Goal: Obtain resource: Download file/media

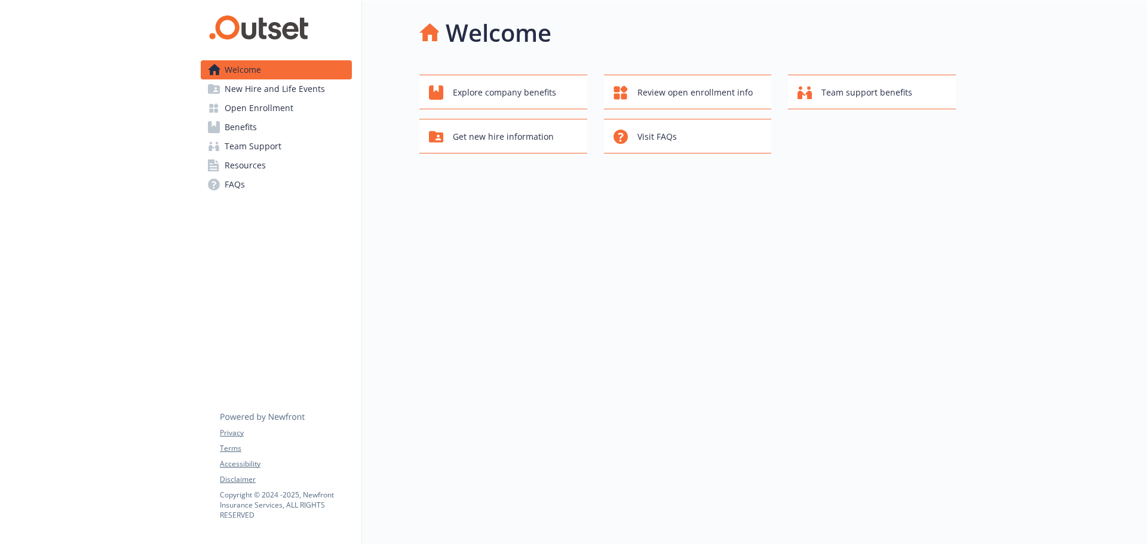
click at [250, 124] on span "Benefits" at bounding box center [241, 127] width 32 height 19
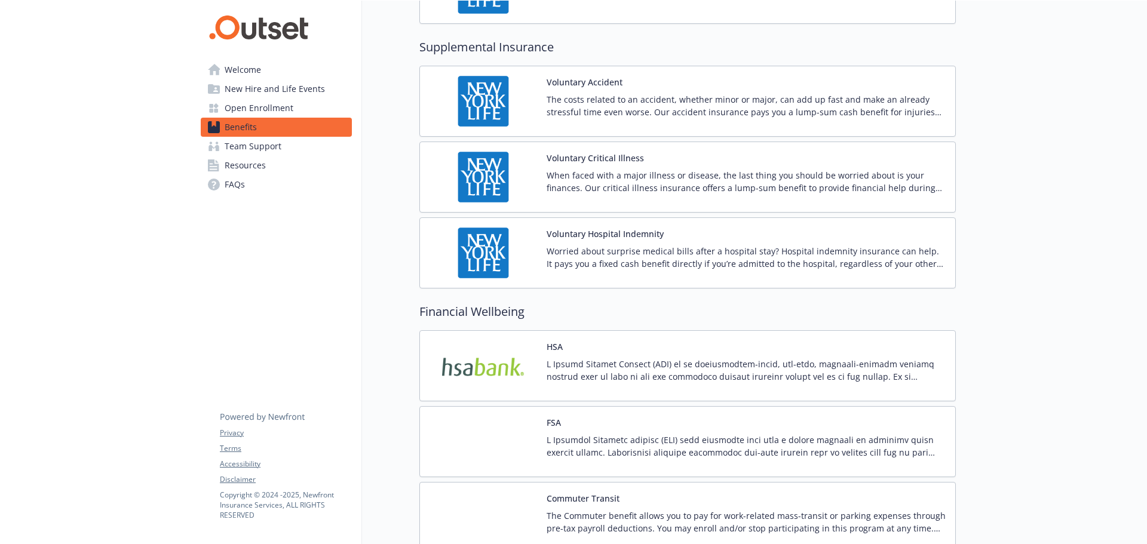
scroll to position [1361, 0]
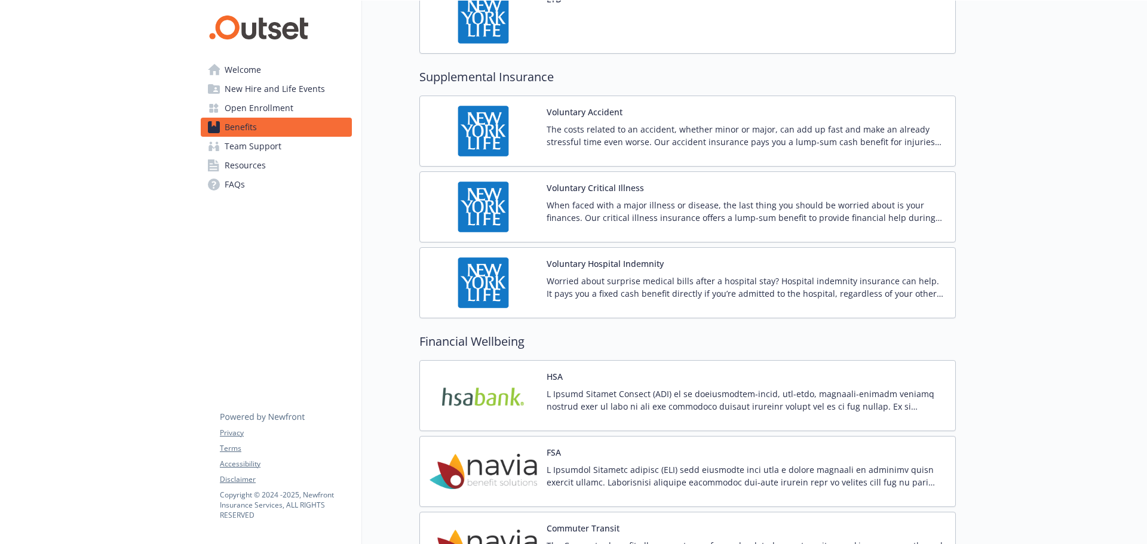
click at [608, 194] on button "Voluntary Critical Illness" at bounding box center [595, 188] width 97 height 13
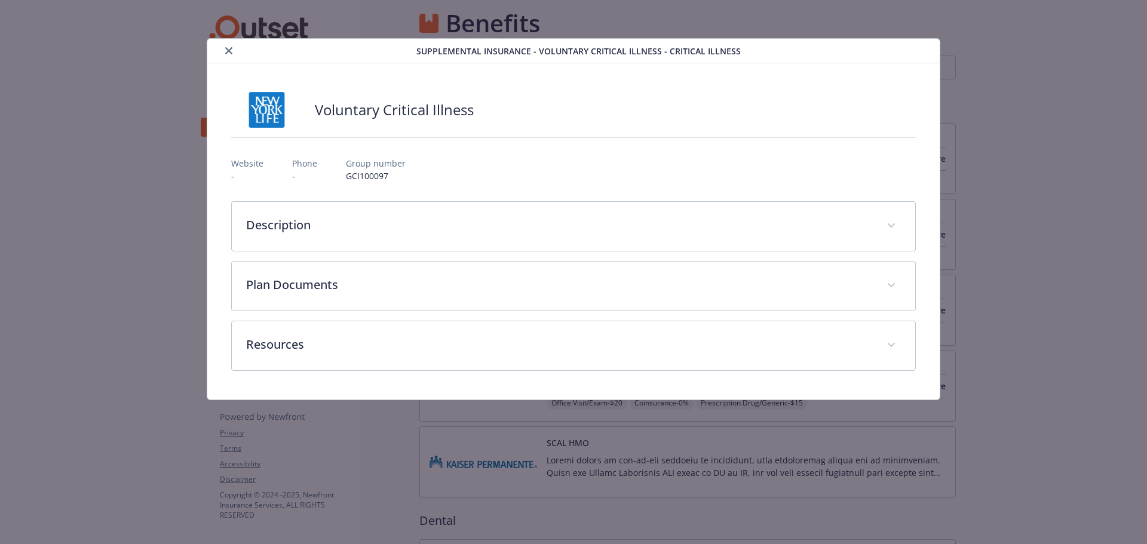
scroll to position [1361, 0]
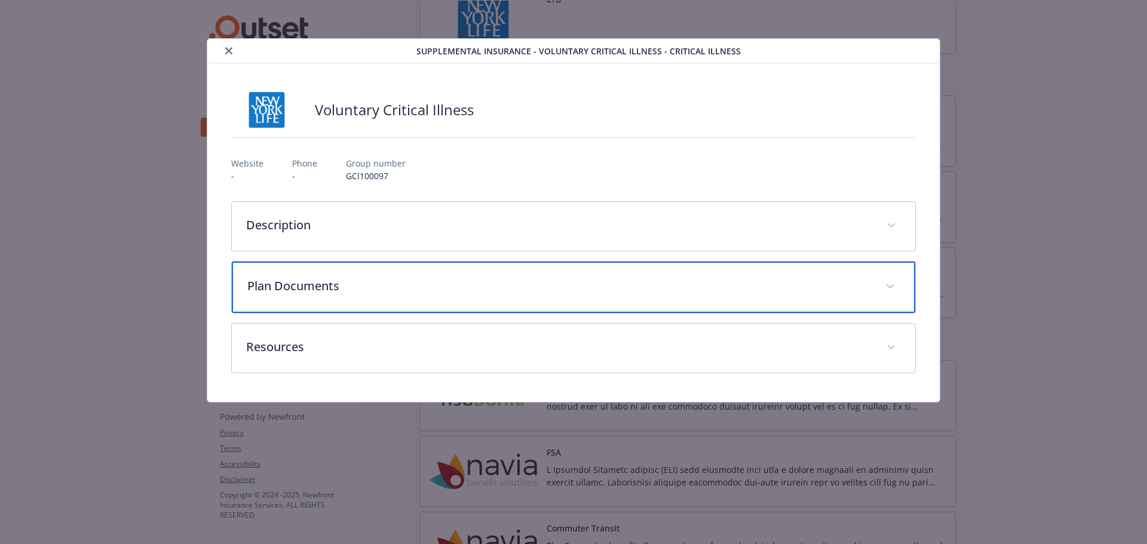
click at [327, 280] on p "Plan Documents" at bounding box center [559, 286] width 624 height 18
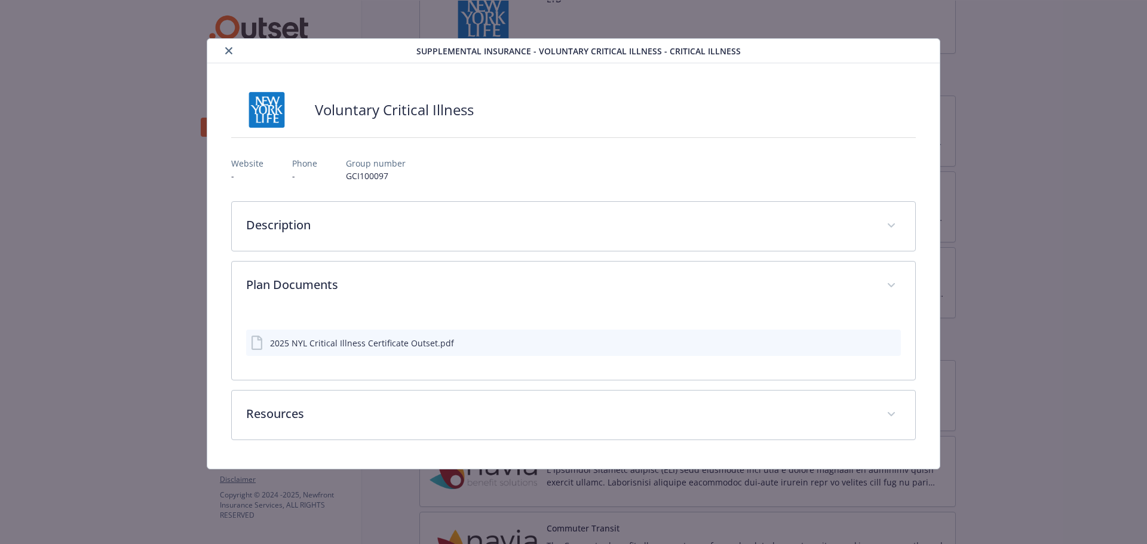
click at [873, 348] on button "details for plan Supplemental Insurance - Voluntary Critical Illness - Critical…" at bounding box center [870, 343] width 12 height 14
click at [874, 338] on icon "download file" at bounding box center [870, 343] width 10 height 10
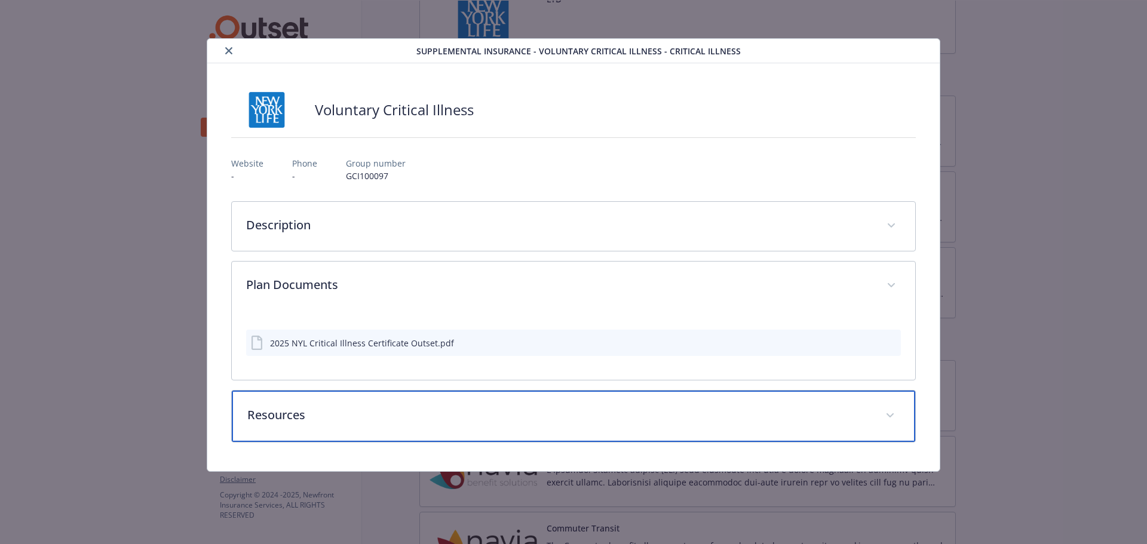
click at [403, 413] on p "Resources" at bounding box center [559, 415] width 624 height 18
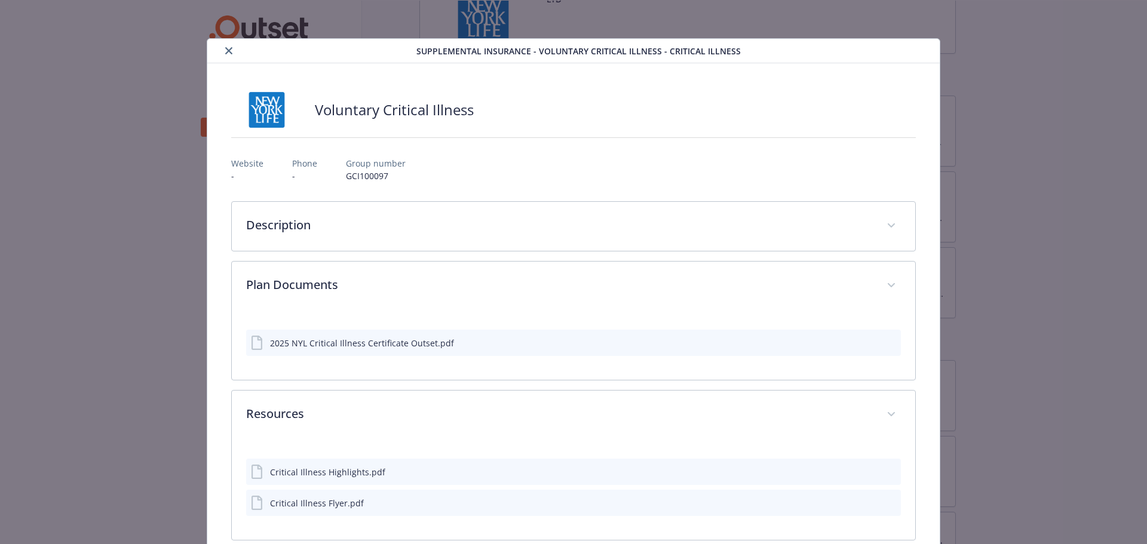
click at [338, 477] on div "Critical Illness Highlights.pdf" at bounding box center [327, 472] width 115 height 13
click at [856, 471] on div "Critical Illness Highlights.pdf" at bounding box center [573, 472] width 655 height 26
click at [865, 470] on icon "download file" at bounding box center [870, 472] width 10 height 10
click at [867, 345] on icon "download file" at bounding box center [870, 343] width 10 height 10
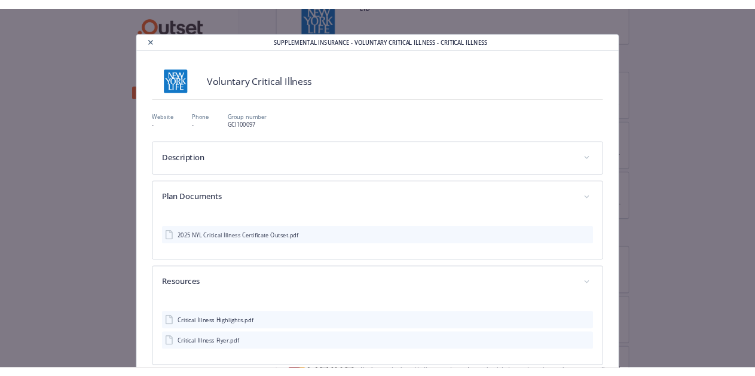
scroll to position [64, 0]
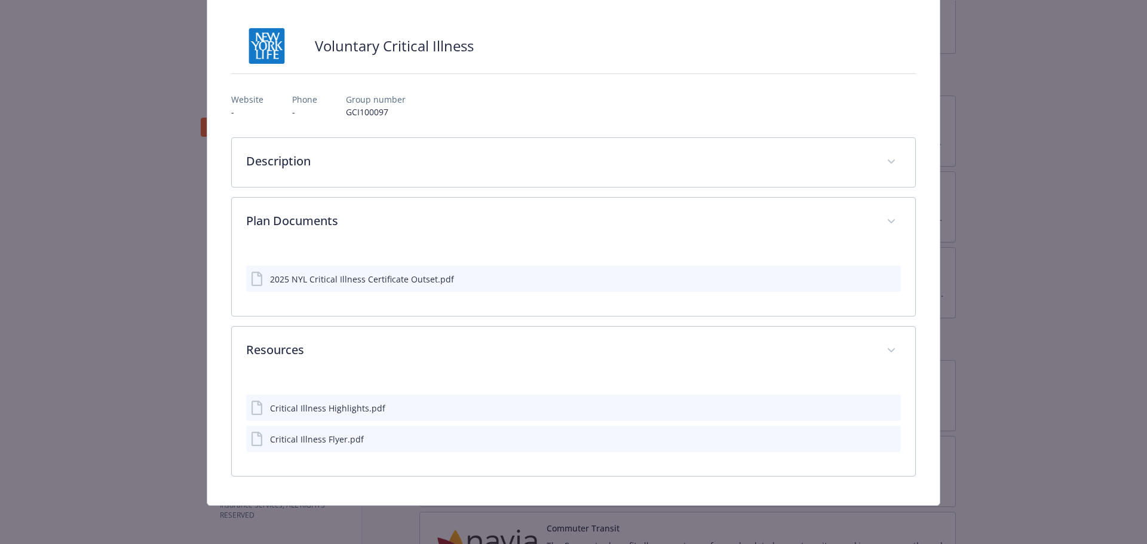
click at [865, 410] on icon "download file" at bounding box center [870, 408] width 10 height 10
click at [865, 441] on icon "download file" at bounding box center [870, 439] width 10 height 10
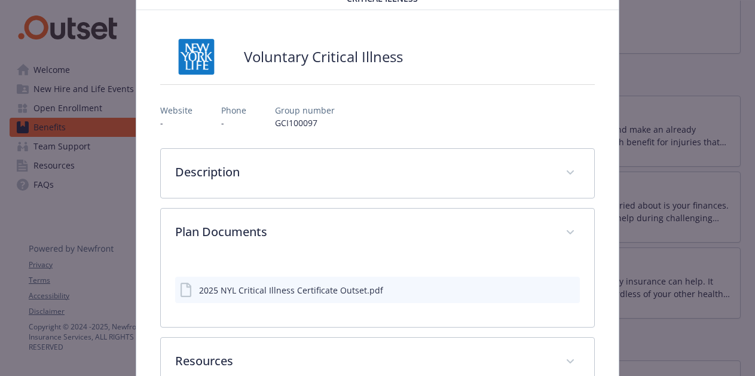
scroll to position [75, 0]
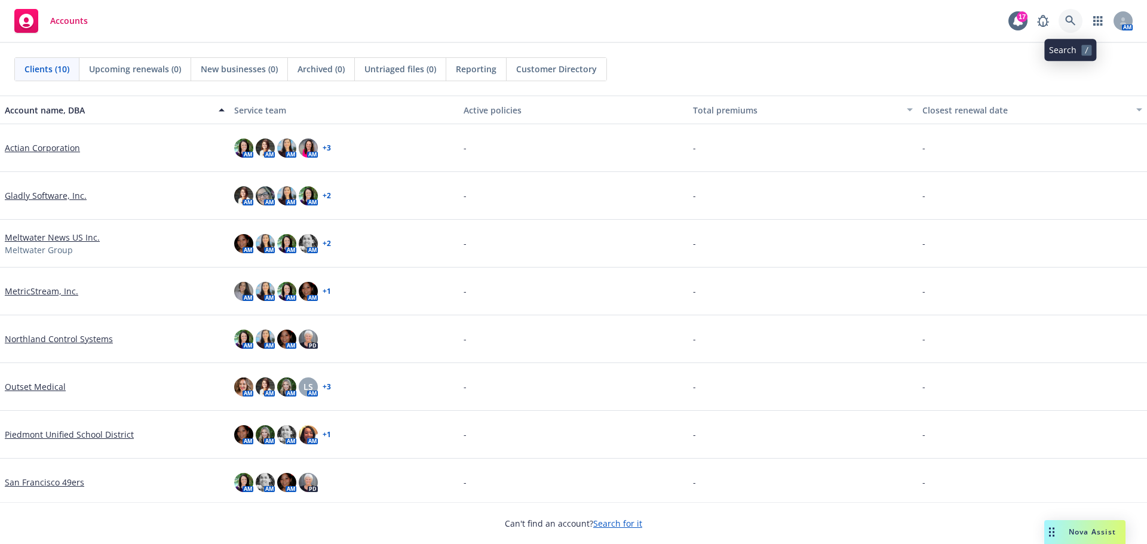
click at [1080, 20] on link at bounding box center [1071, 21] width 24 height 24
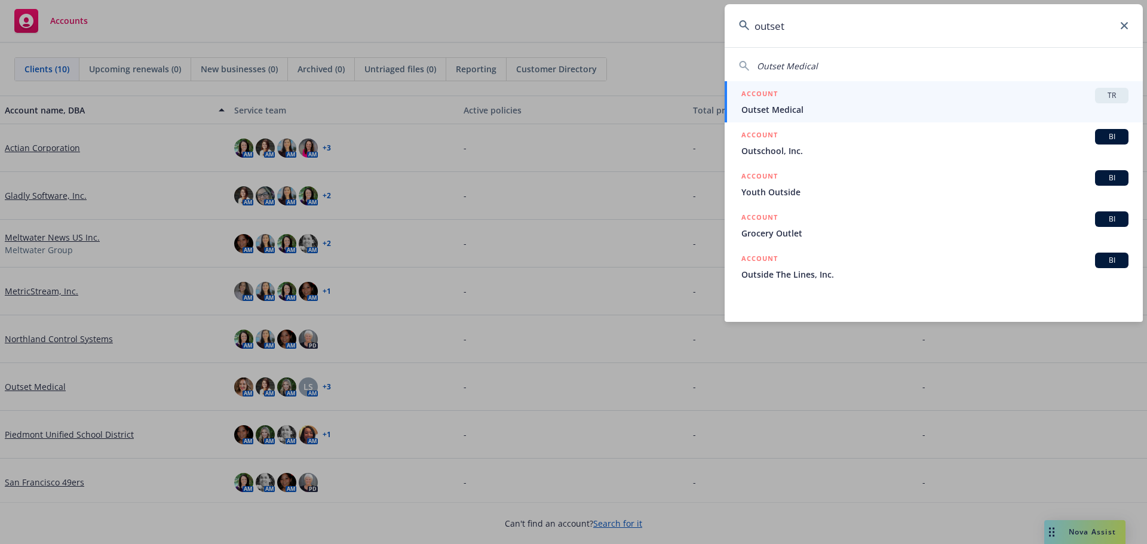
type input "outset"
click at [771, 111] on span "Outset Medical" at bounding box center [935, 109] width 387 height 13
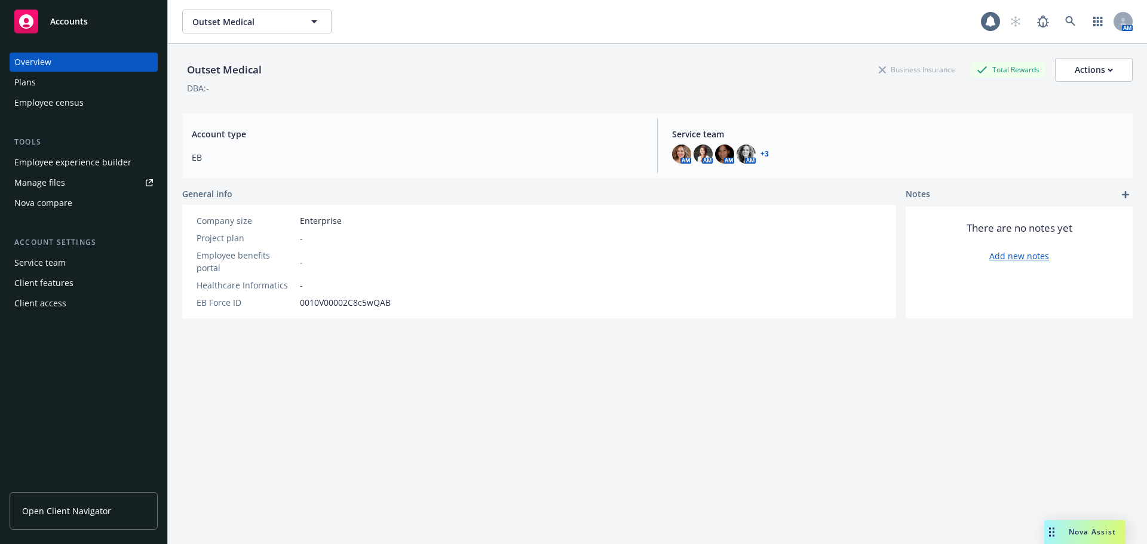
click at [1095, 535] on span "Nova Assist" at bounding box center [1092, 532] width 47 height 10
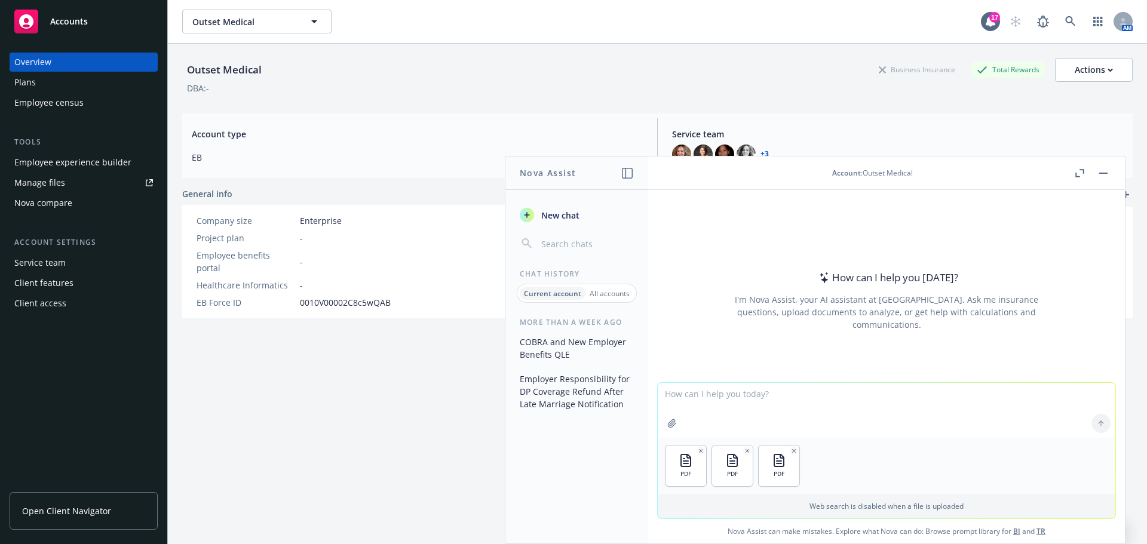
click at [724, 400] on textarea at bounding box center [887, 410] width 458 height 55
click at [911, 421] on textarea "Please help confirm the below using the attached documents:" at bounding box center [887, 410] width 458 height 56
click at [949, 395] on textarea "Please help confirm the below using the attached documents:" at bounding box center [887, 410] width 458 height 56
paste textarea "an employee who will have a [MEDICAL_DATA] in [DATE]. Do our critical illness o…"
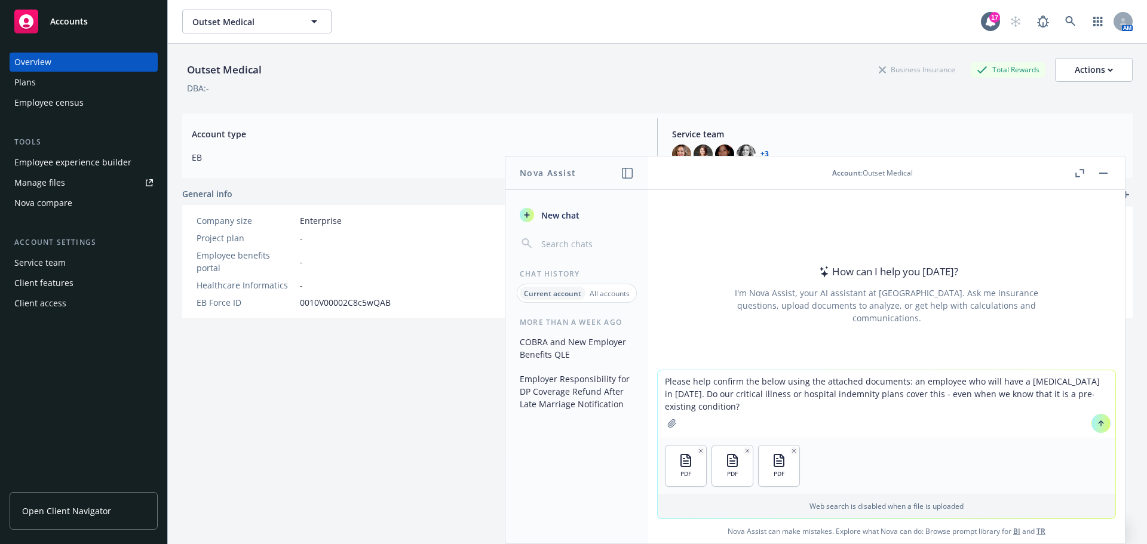
drag, startPoint x: 768, startPoint y: 394, endPoint x: 850, endPoint y: 399, distance: 81.4
click at [850, 399] on textarea "Please help confirm the below using the attached documents: an employee who wil…" at bounding box center [887, 404] width 458 height 68
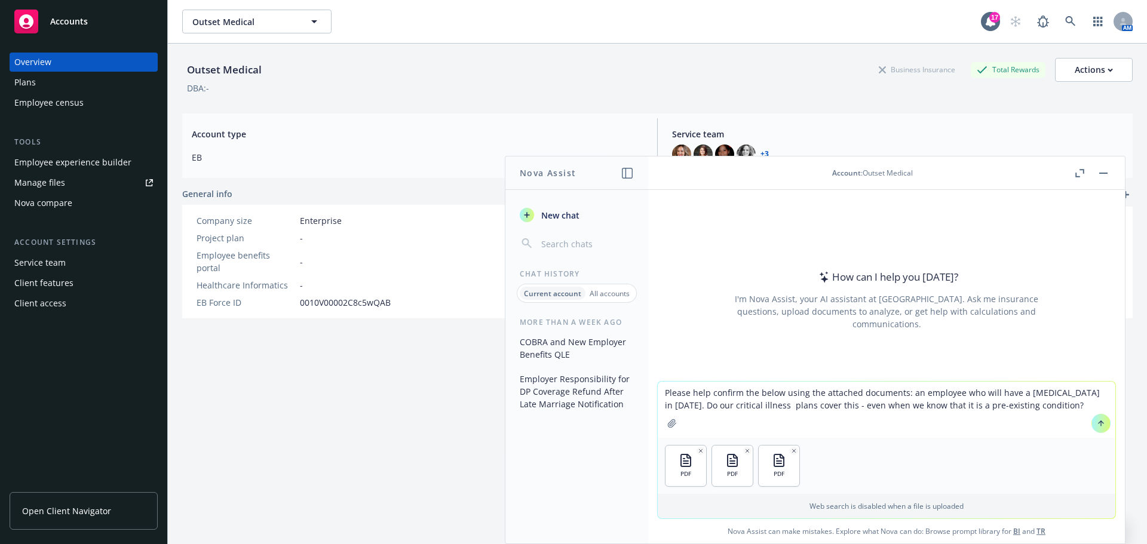
type textarea "Please help confirm the below using the attached documents: an employee who wil…"
click at [1097, 420] on icon at bounding box center [1101, 423] width 8 height 8
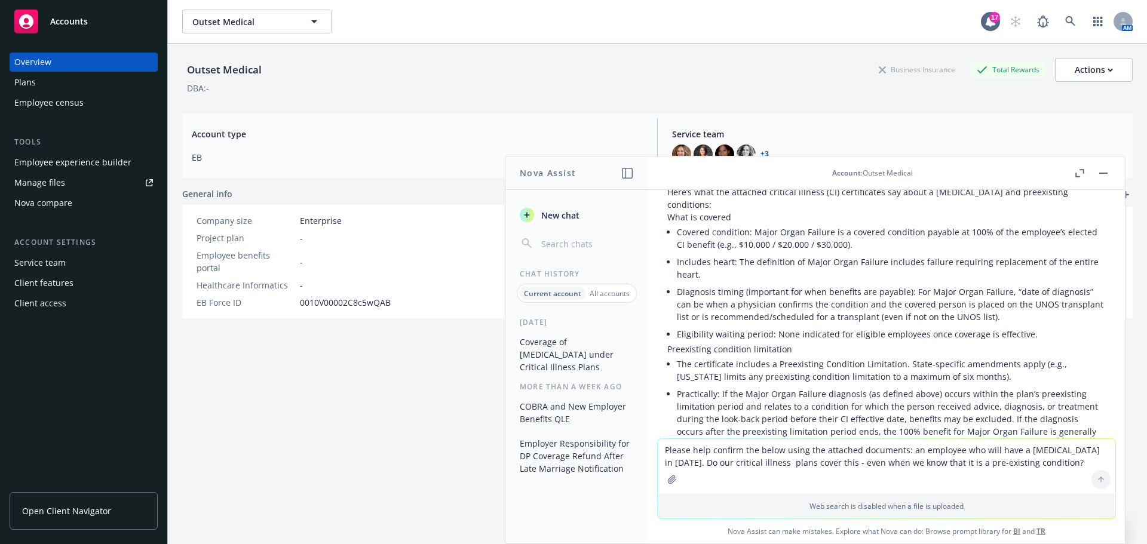
scroll to position [152, 0]
drag, startPoint x: 987, startPoint y: 172, endPoint x: 891, endPoint y: 179, distance: 95.9
click at [807, 158] on header "Account : Outset Medical" at bounding box center [886, 173] width 477 height 33
click at [805, 353] on li "The certificate includes a Preexisting Condition Limitation. State-specific ame…" at bounding box center [891, 368] width 429 height 30
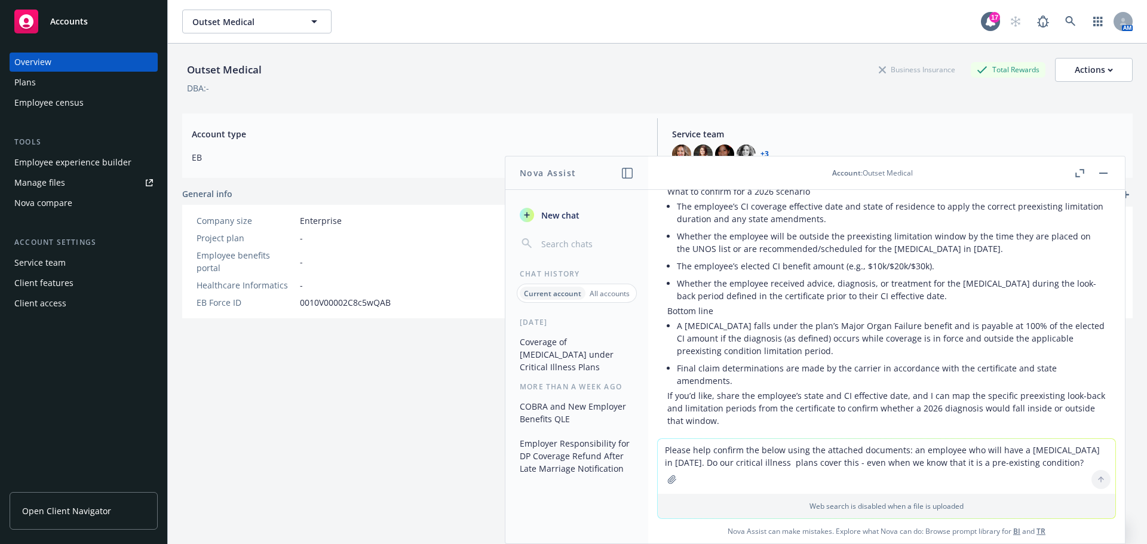
scroll to position [426, 0]
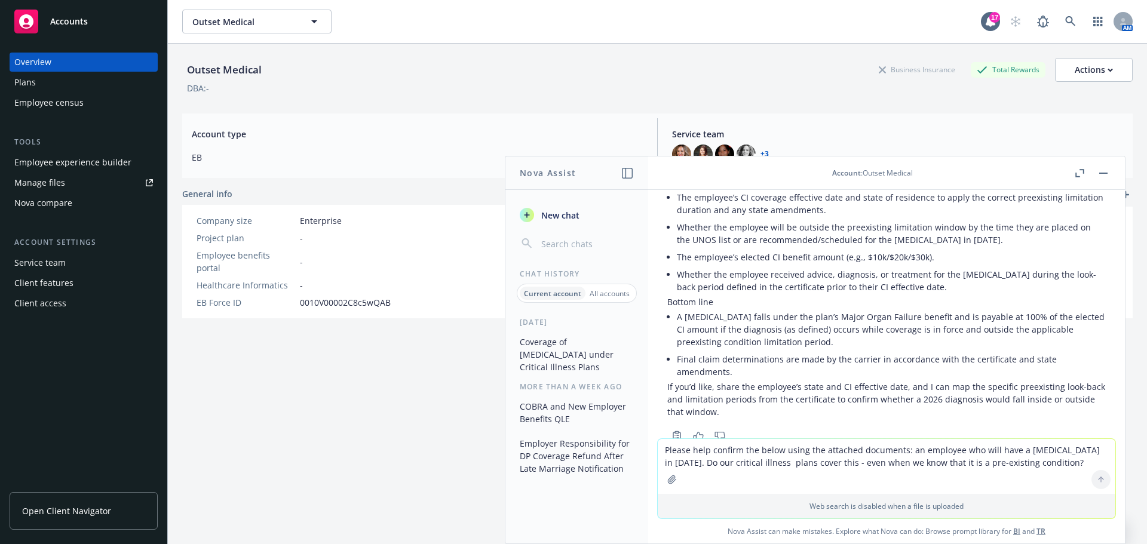
click at [702, 467] on textarea "Please help confirm the below using the attached documents: an employee who wil…" at bounding box center [887, 466] width 458 height 55
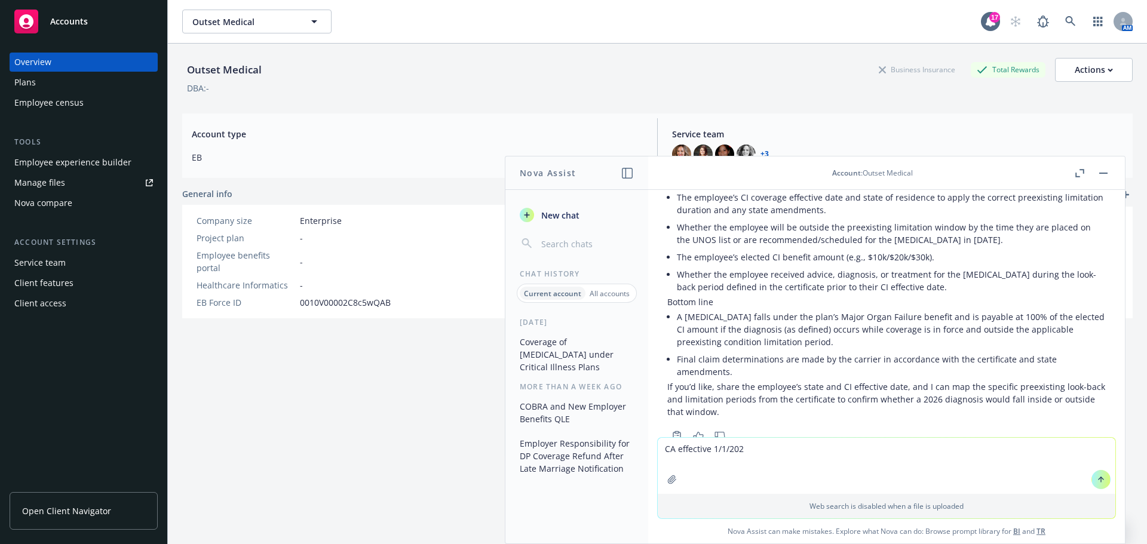
type textarea "CA effective [DATE]"
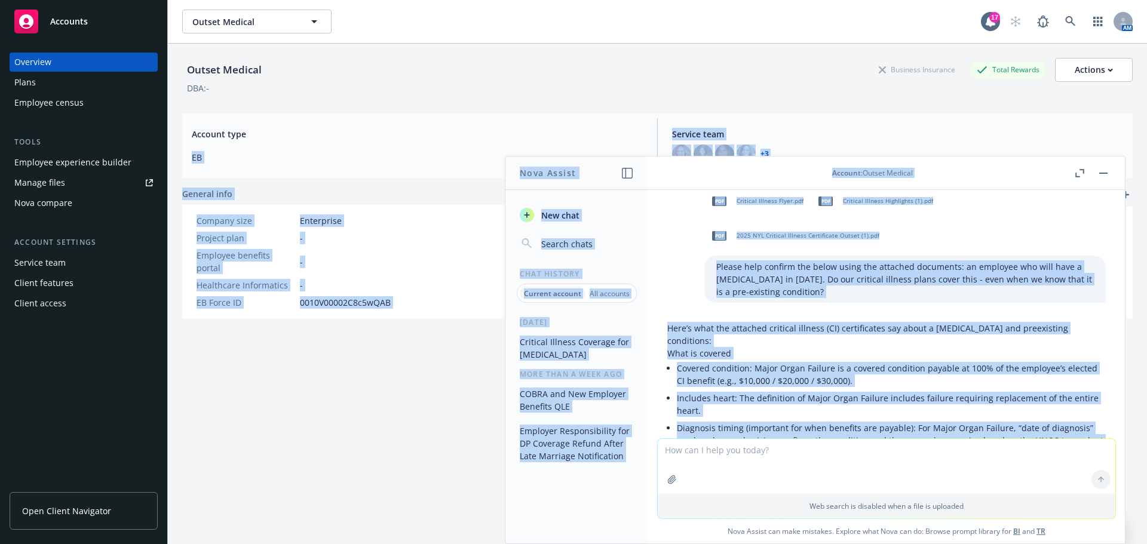
scroll to position [0, 0]
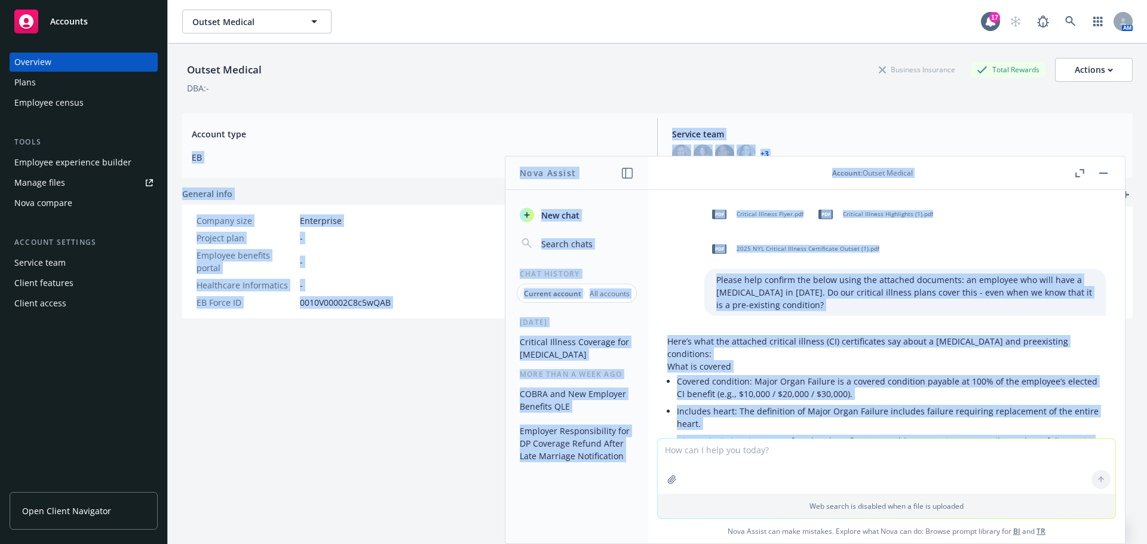
drag, startPoint x: 759, startPoint y: 266, endPoint x: 603, endPoint y: 114, distance: 217.6
click at [603, 114] on body "Accounts Overview Plans Employee census Tools Employee experience builder Manag…" at bounding box center [573, 272] width 1147 height 544
copy body "LO Ipsumdo sita CO AD EL SE + 0 Doeiusm temp Incidid utla Etdolorema Aliquae ad…"
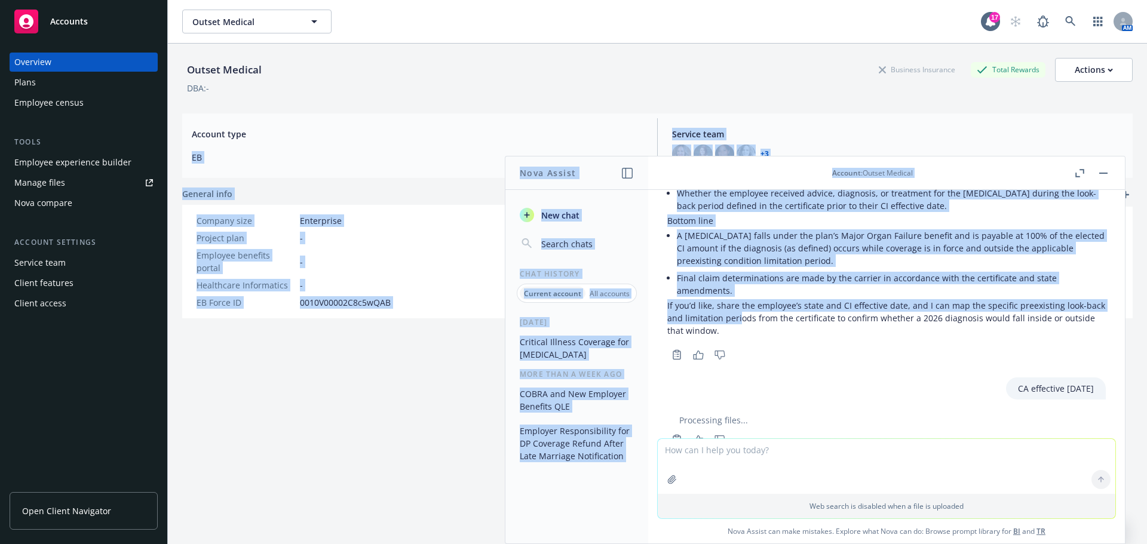
scroll to position [530, 0]
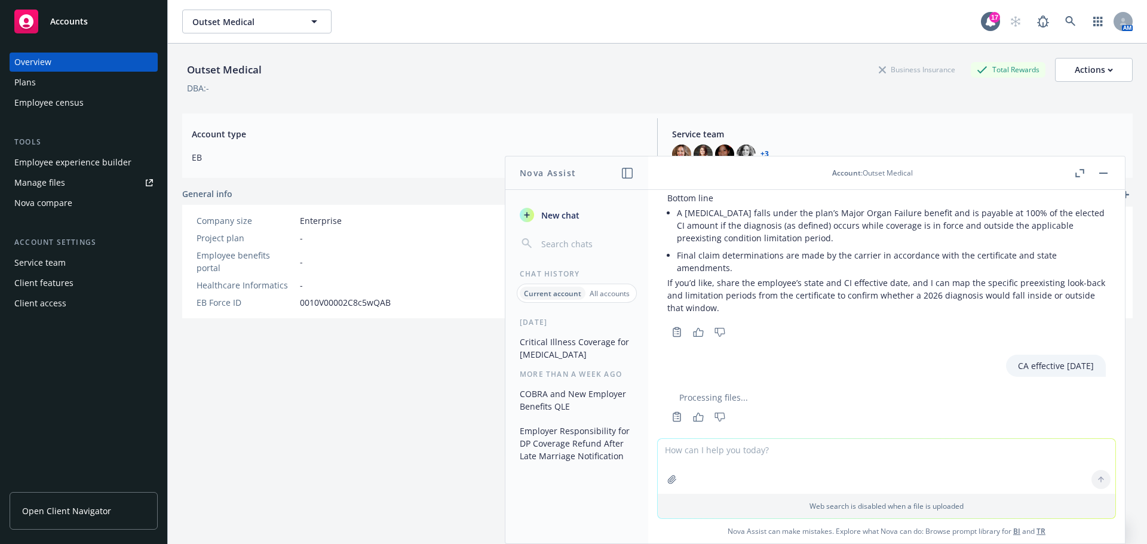
click at [759, 399] on div "pdf Critical Illness Flyer.pdf pdf Critical Illness Highlights (1).pdf pdf 2025…" at bounding box center [886, 314] width 477 height 249
click at [927, 393] on div "pdf Critical Illness Flyer.pdf pdf Critical Illness Highlights (1).pdf pdf 2025…" at bounding box center [886, 314] width 477 height 249
click at [627, 174] on icon "button" at bounding box center [627, 173] width 11 height 11
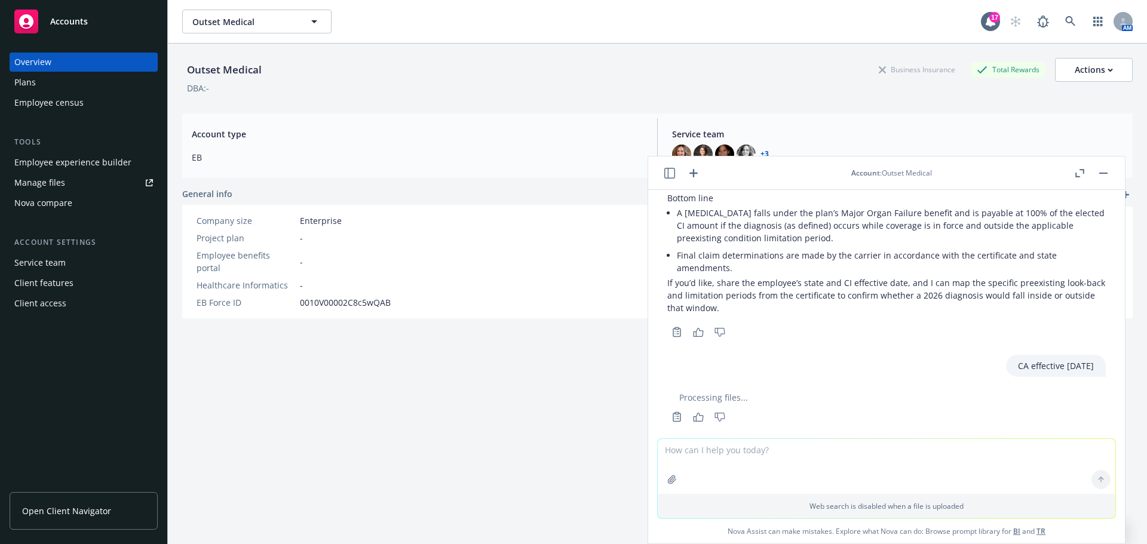
click at [664, 168] on icon "button" at bounding box center [669, 173] width 11 height 11
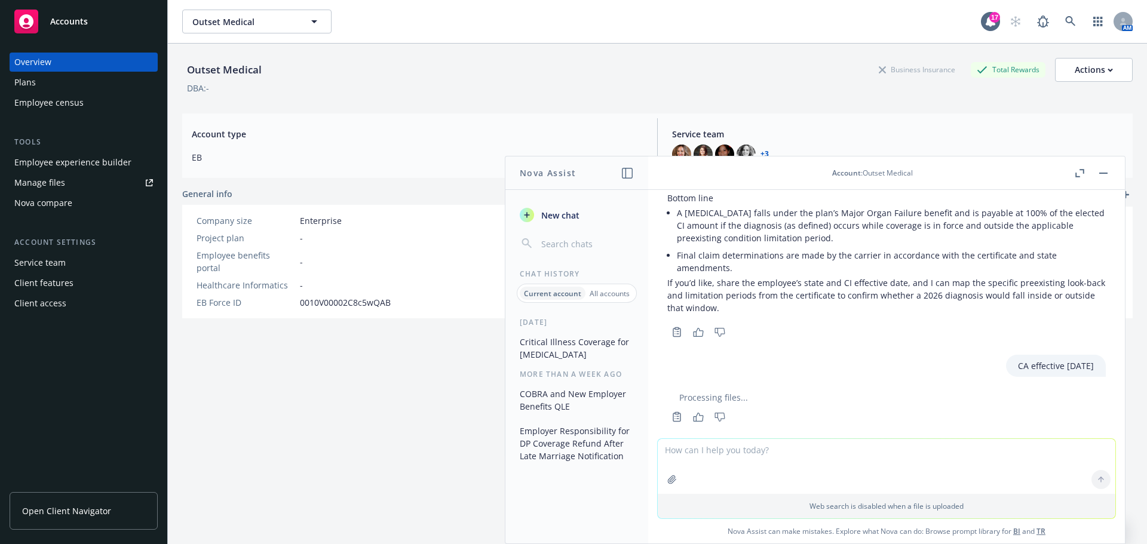
click at [578, 342] on button "Critical Illness Coverage for [MEDICAL_DATA]" at bounding box center [577, 348] width 124 height 32
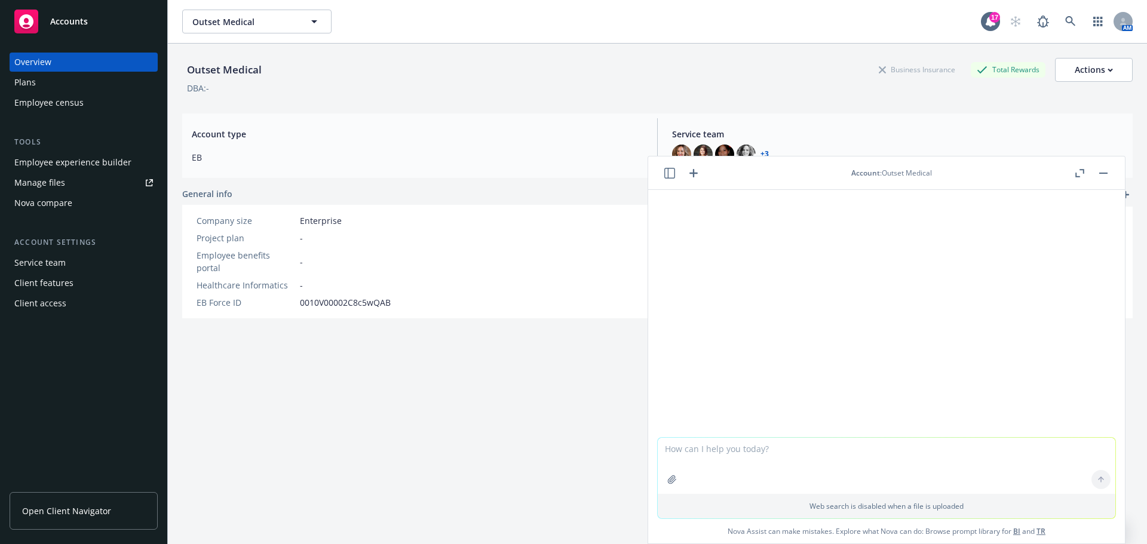
scroll to position [464, 0]
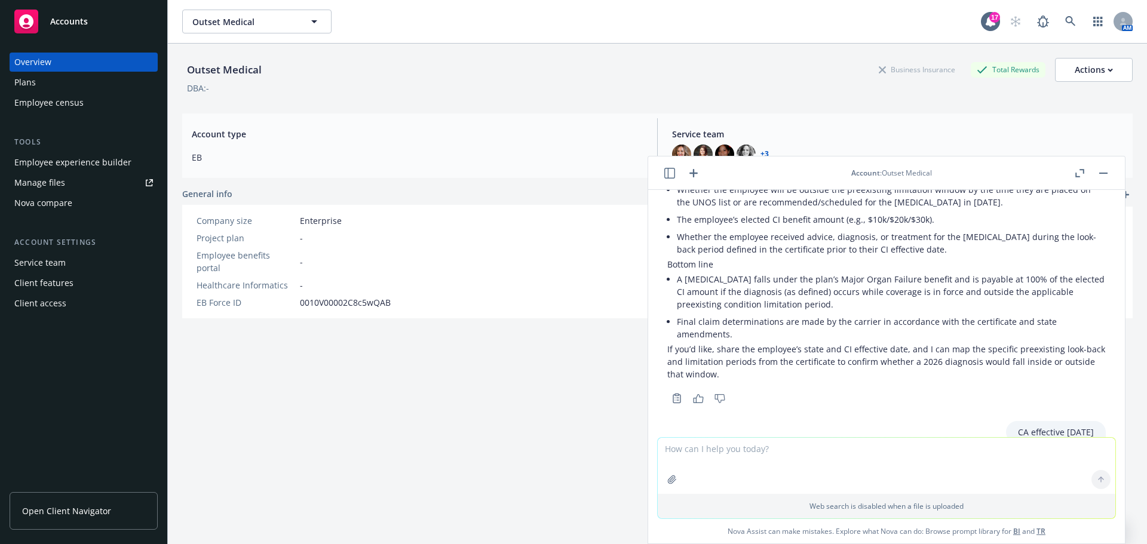
click at [665, 174] on icon "button" at bounding box center [669, 173] width 11 height 11
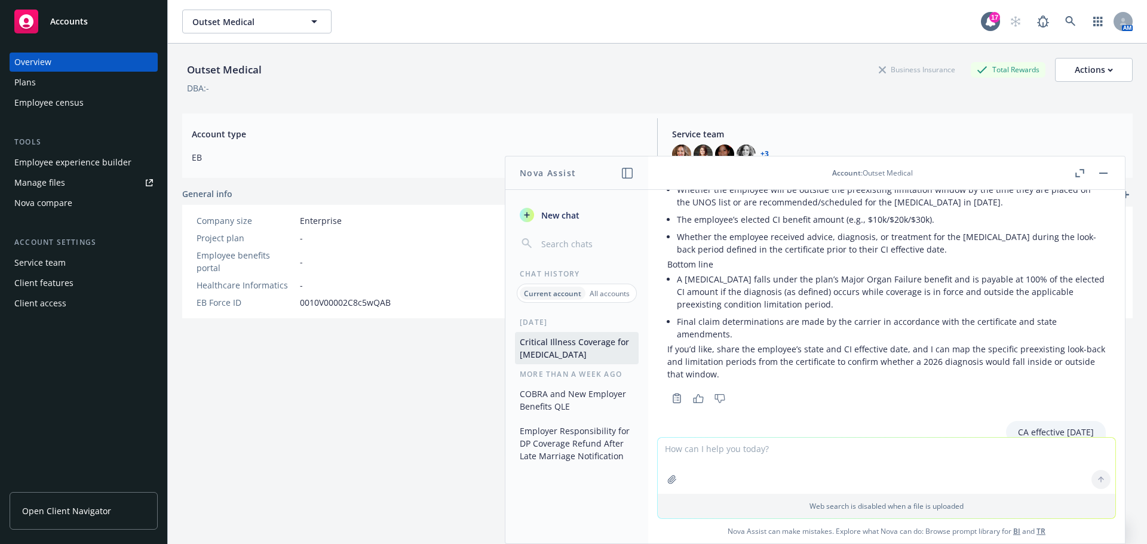
click at [795, 421] on div "CA effective [DATE]" at bounding box center [887, 432] width 458 height 22
click at [1077, 421] on div "CA effective [DATE]" at bounding box center [1056, 432] width 100 height 22
click at [755, 463] on textarea at bounding box center [887, 466] width 458 height 56
type textarea "[US_STATE] and effective date [DATE]"
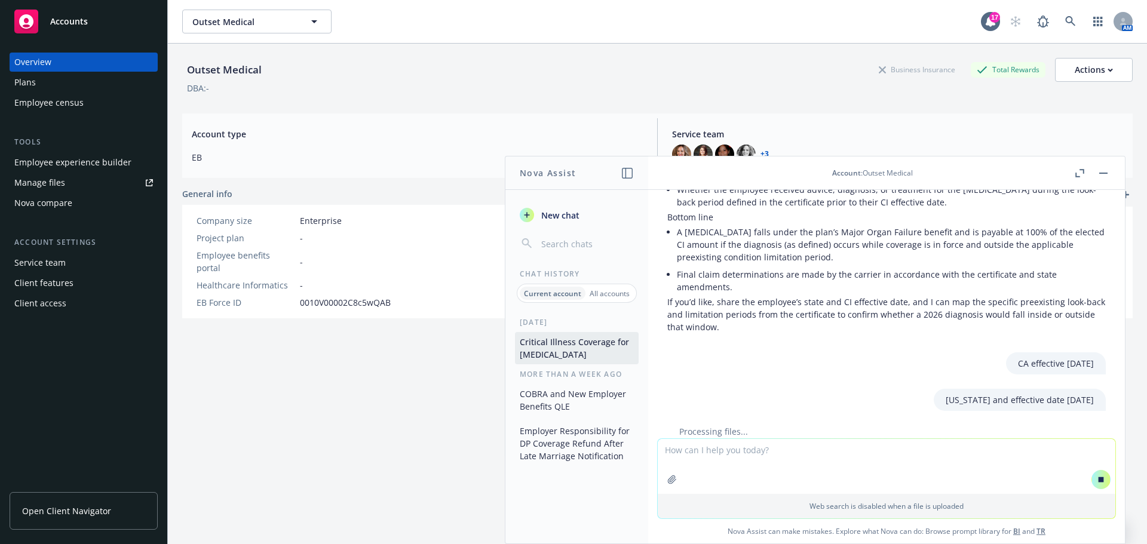
scroll to position [518, 0]
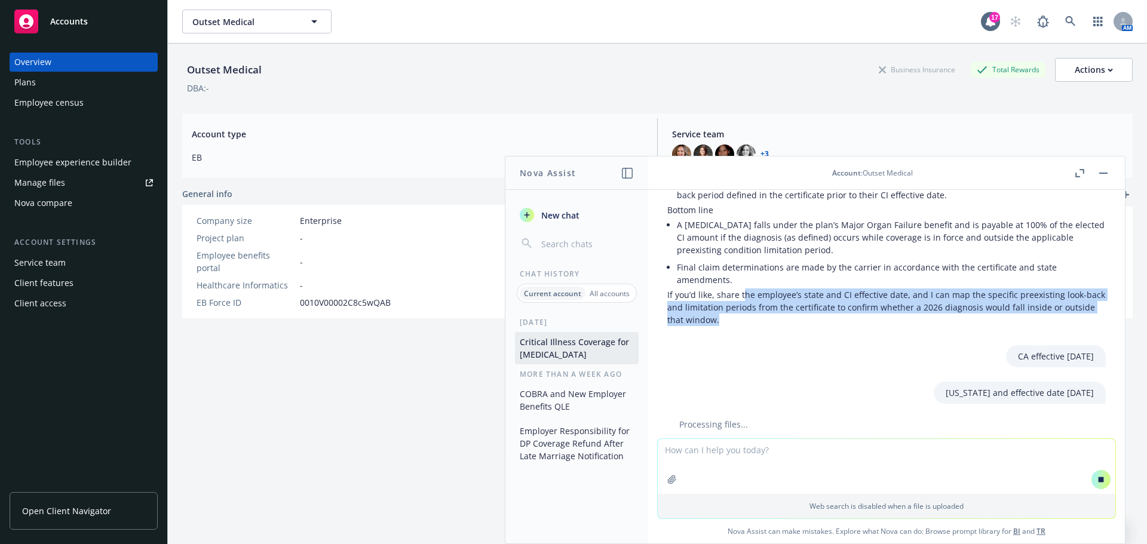
drag, startPoint x: 742, startPoint y: 262, endPoint x: 854, endPoint y: 304, distance: 120.4
click at [865, 289] on p "If you’d like, share the employee’s state and CI effective date, and I can map …" at bounding box center [886, 308] width 439 height 38
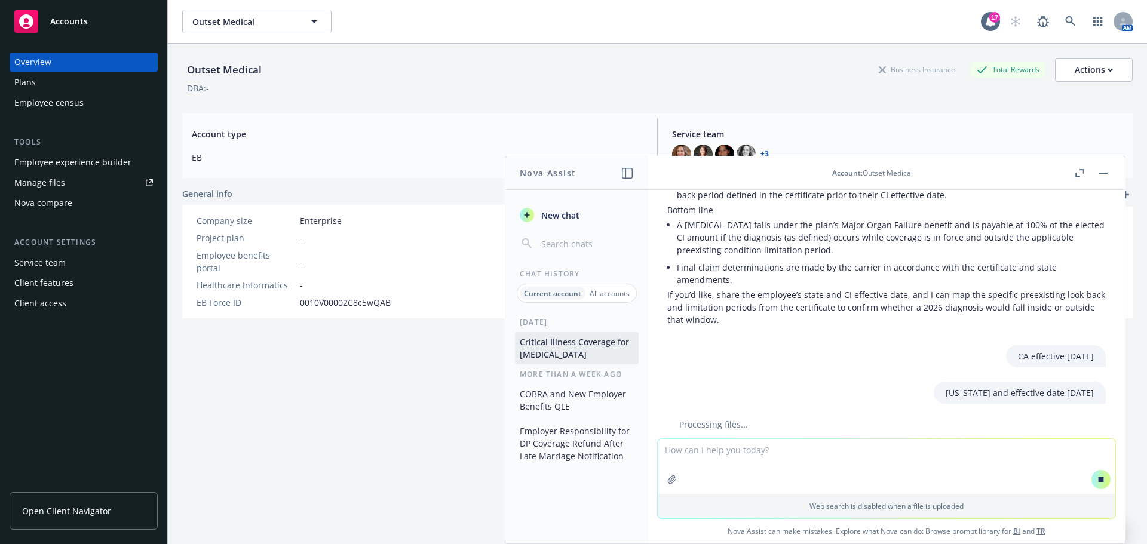
click at [829, 345] on div "CA effective [DATE]" at bounding box center [887, 356] width 458 height 22
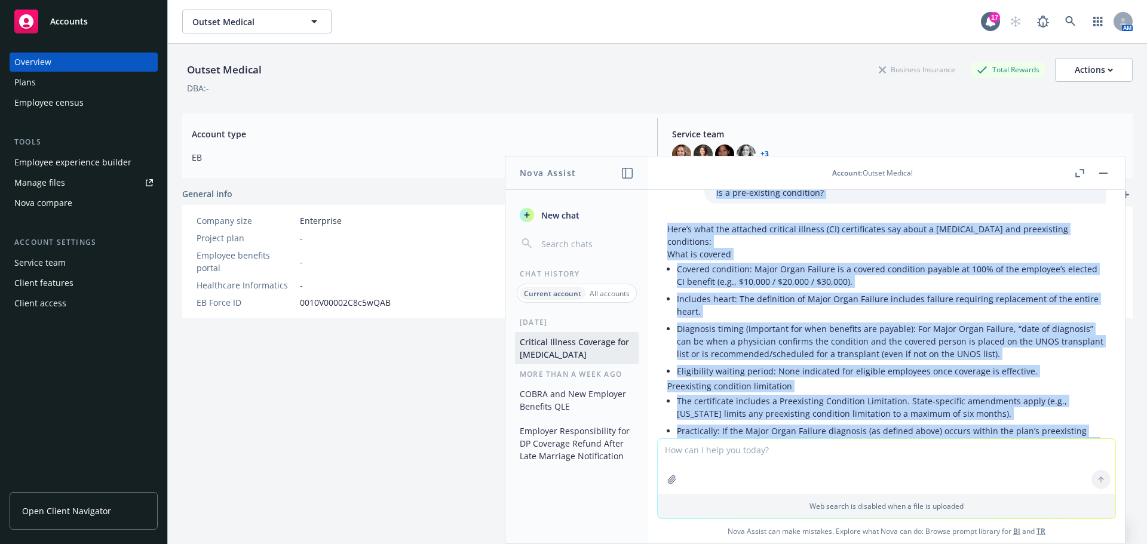
scroll to position [8, 0]
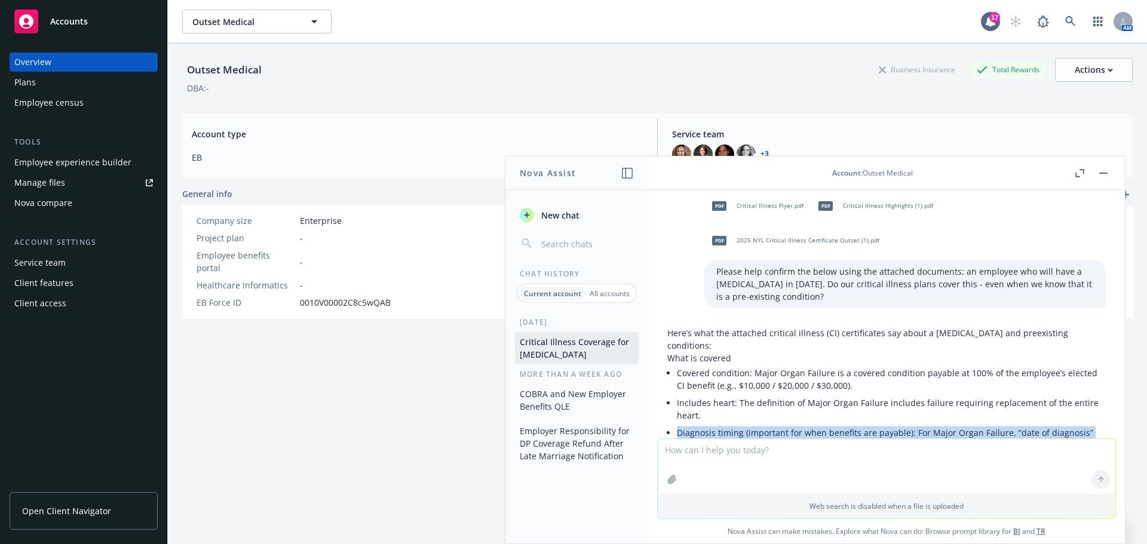
drag, startPoint x: 889, startPoint y: 376, endPoint x: 676, endPoint y: 397, distance: 213.1
click at [676, 397] on div "pdf Critical Illness Flyer.pdf pdf Critical Illness Highlights (1).pdf pdf 2025…" at bounding box center [886, 314] width 477 height 249
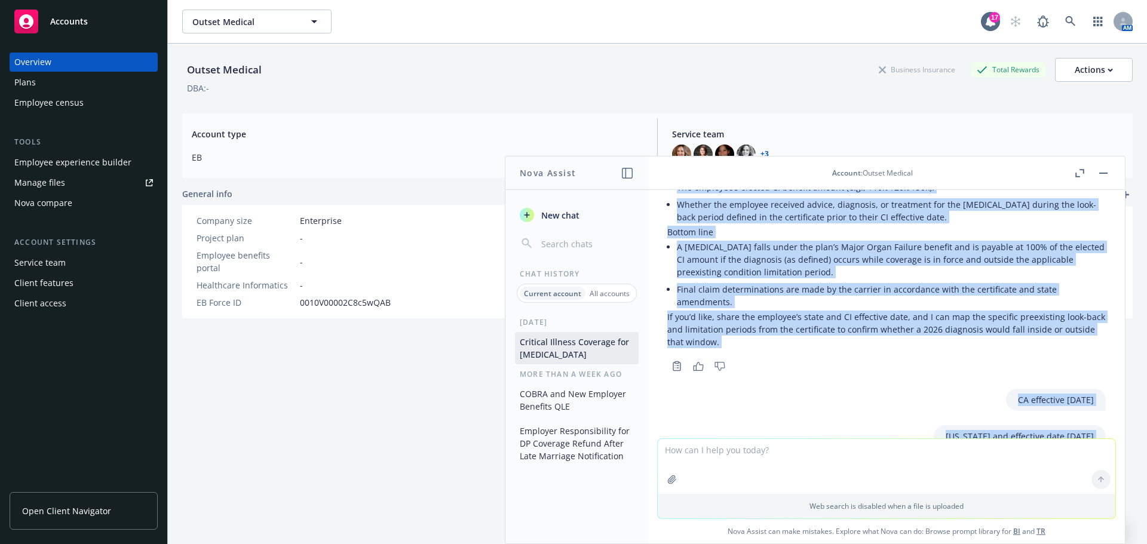
scroll to position [1058, 0]
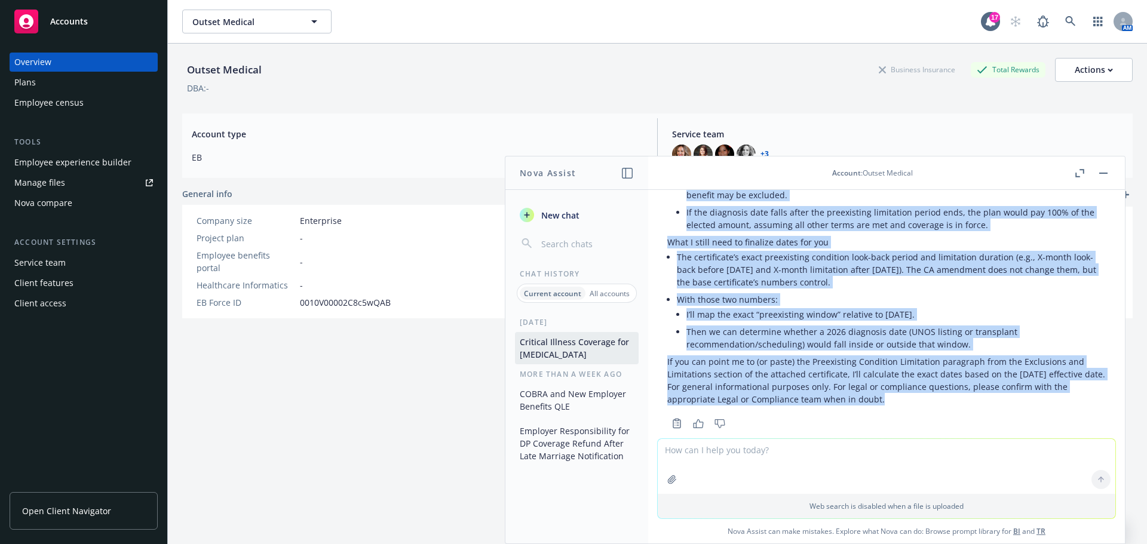
click at [913, 356] on p "If you can point me to (or paste) the Preexisting Condition Limitation paragrap…" at bounding box center [886, 368] width 439 height 25
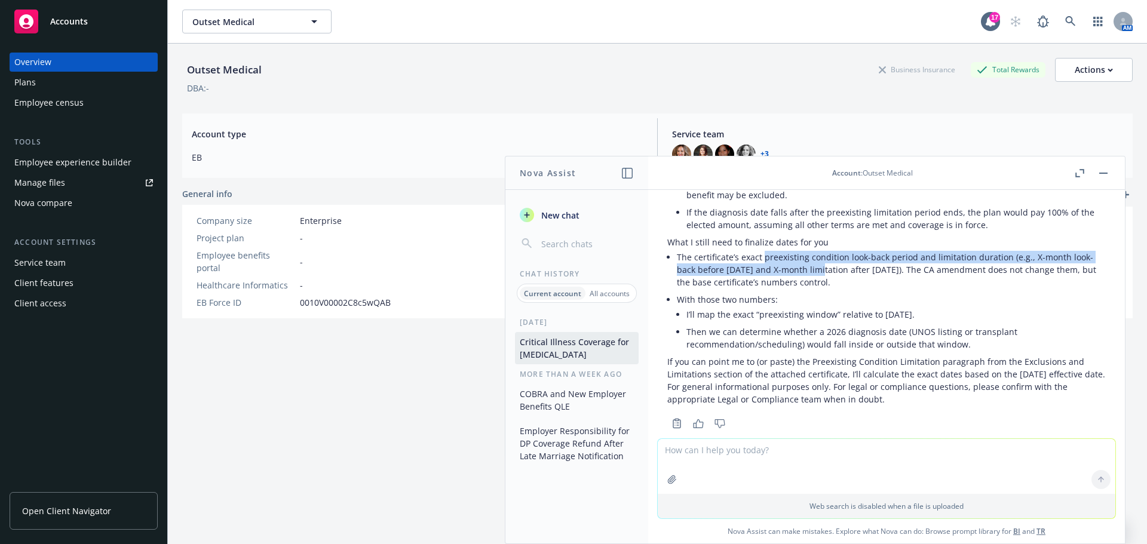
drag, startPoint x: 763, startPoint y: 225, endPoint x: 848, endPoint y: 256, distance: 91.1
click at [823, 249] on li "The certificate’s exact preexisting condition look-back period and limitation d…" at bounding box center [891, 270] width 429 height 42
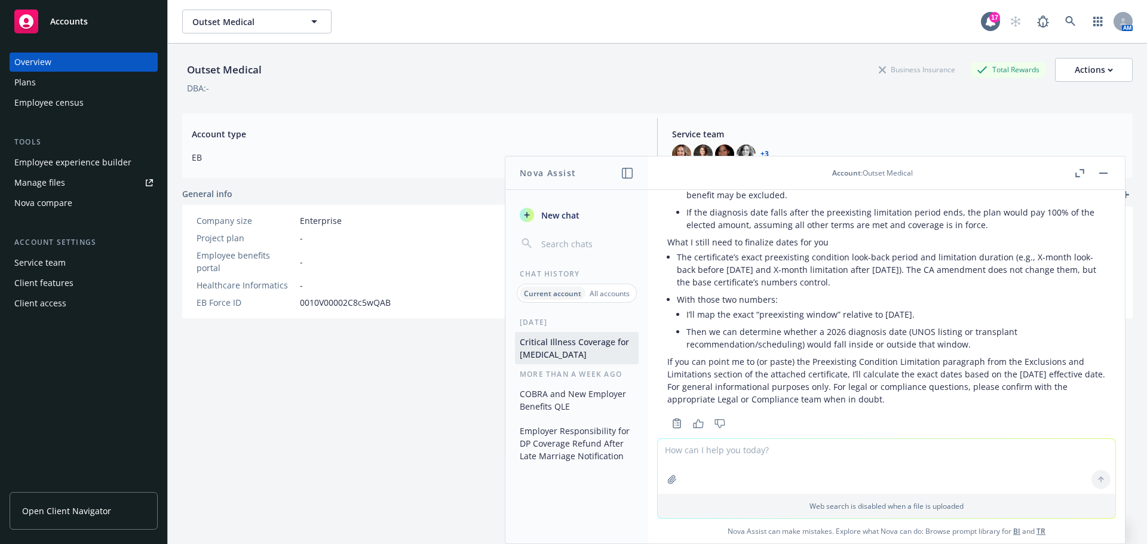
click at [866, 291] on li "With those two numbers: I’ll map the exact “preexisting window” relative to [DA…" at bounding box center [891, 323] width 429 height 65
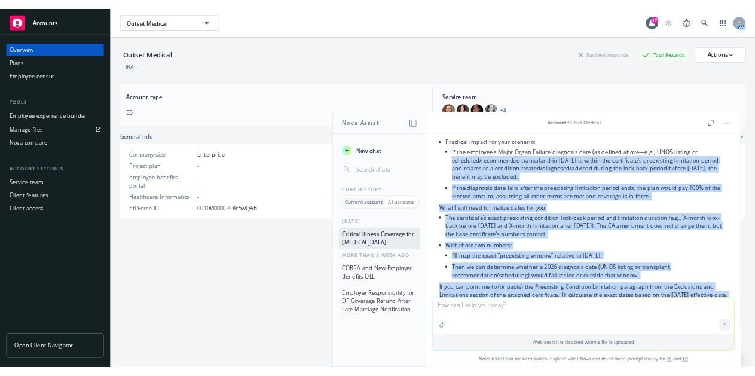
scroll to position [990, 0]
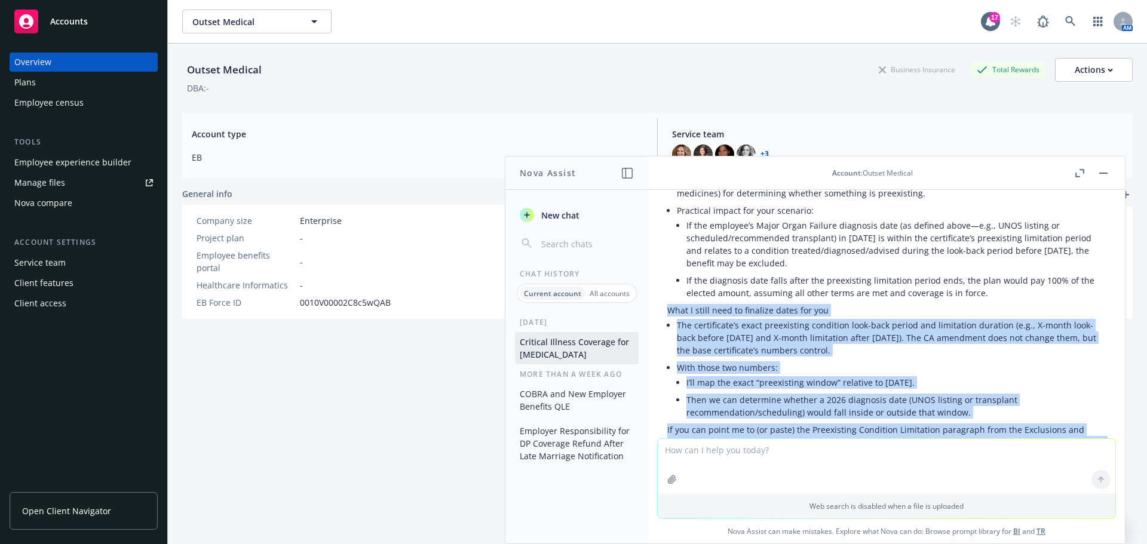
drag, startPoint x: 880, startPoint y: 379, endPoint x: 652, endPoint y: 279, distance: 249.3
click at [652, 279] on div "pdf Critical Illness Flyer.pdf pdf Critical Illness Highlights (1).pdf pdf 2025…" at bounding box center [886, 314] width 477 height 249
copy div "What I still need to finalize dates for you The certificate’s exact preexisting…"
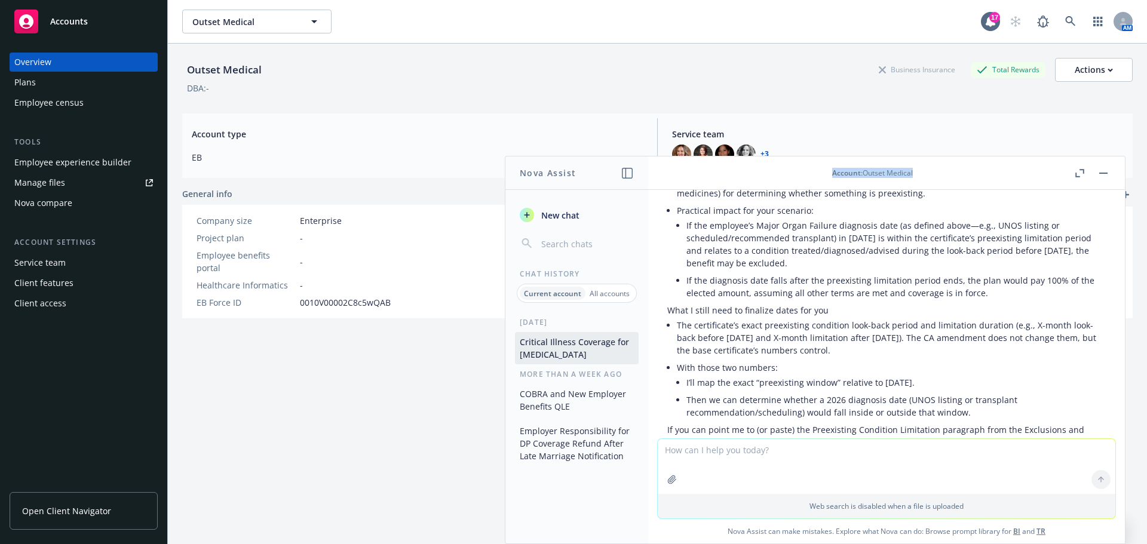
drag, startPoint x: 937, startPoint y: 171, endPoint x: 862, endPoint y: 155, distance: 77.0
click at [727, 172] on div "Account : Outset Medical" at bounding box center [872, 173] width 400 height 10
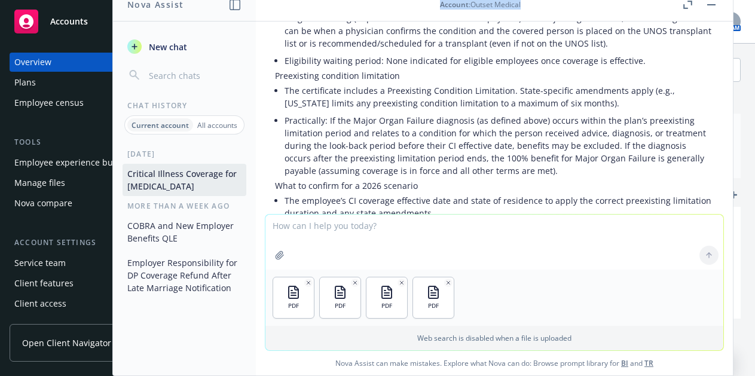
scroll to position [0, 0]
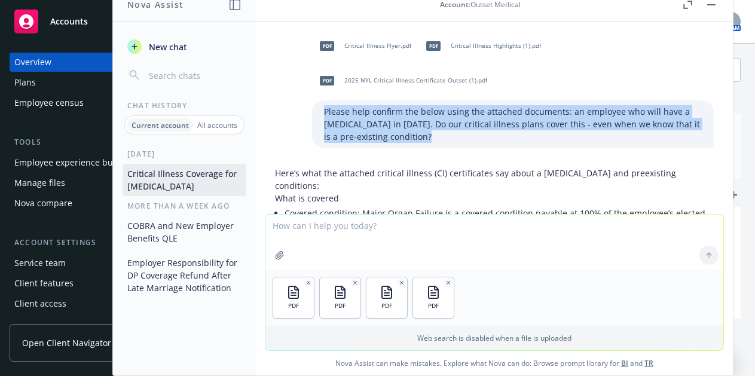
drag, startPoint x: 308, startPoint y: 75, endPoint x: 569, endPoint y: 100, distance: 262.9
click at [569, 105] on p "Please help confirm the below using the attached documents: an employee who wil…" at bounding box center [513, 124] width 378 height 38
copy p "Please help confirm the below using the attached documents: an employee who wil…"
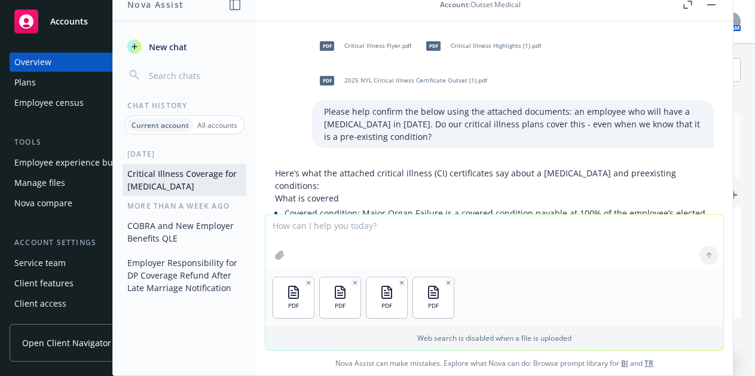
click at [319, 237] on textarea at bounding box center [494, 242] width 458 height 55
paste textarea "Please help confirm the below using the attached documents: an employee who wil…"
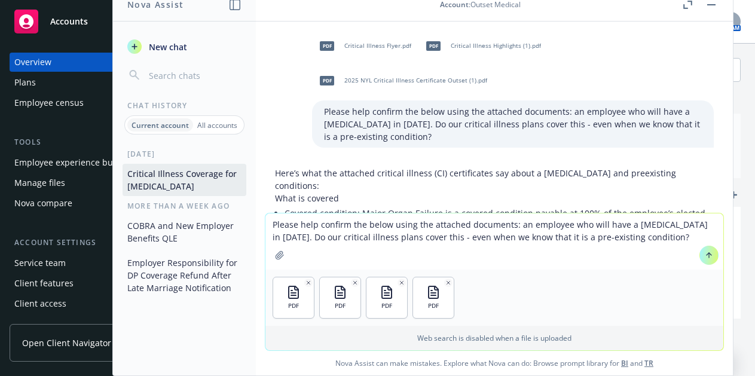
drag, startPoint x: 373, startPoint y: 237, endPoint x: 321, endPoint y: 239, distance: 52.0
click at [321, 239] on textarea "Please help confirm the below using the attached documents: an employee who wil…" at bounding box center [494, 241] width 458 height 56
type textarea "Please help confirm the below using the attached documents: an employee who wil…"
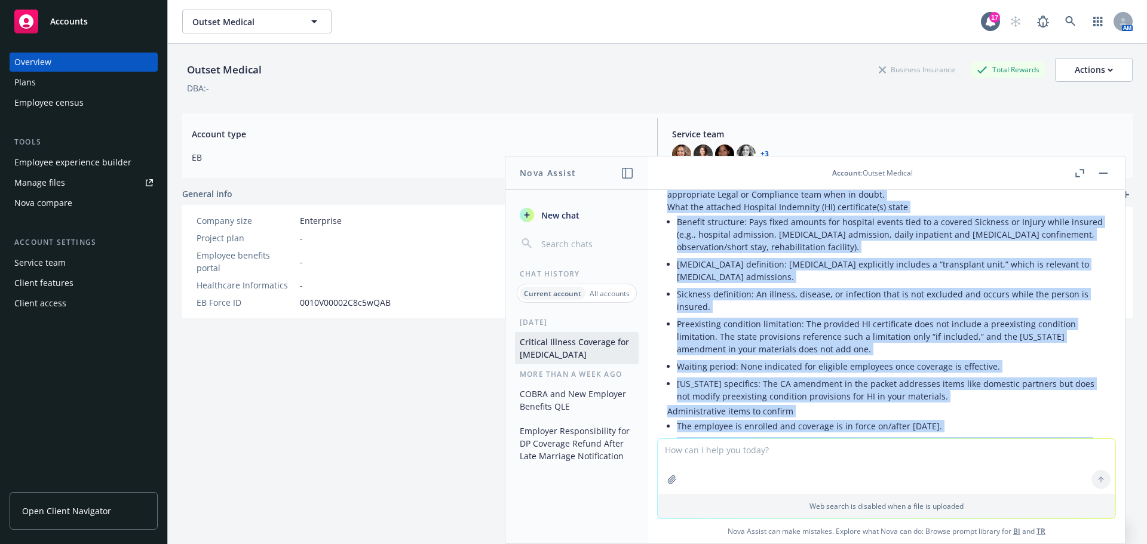
scroll to position [1566, 0]
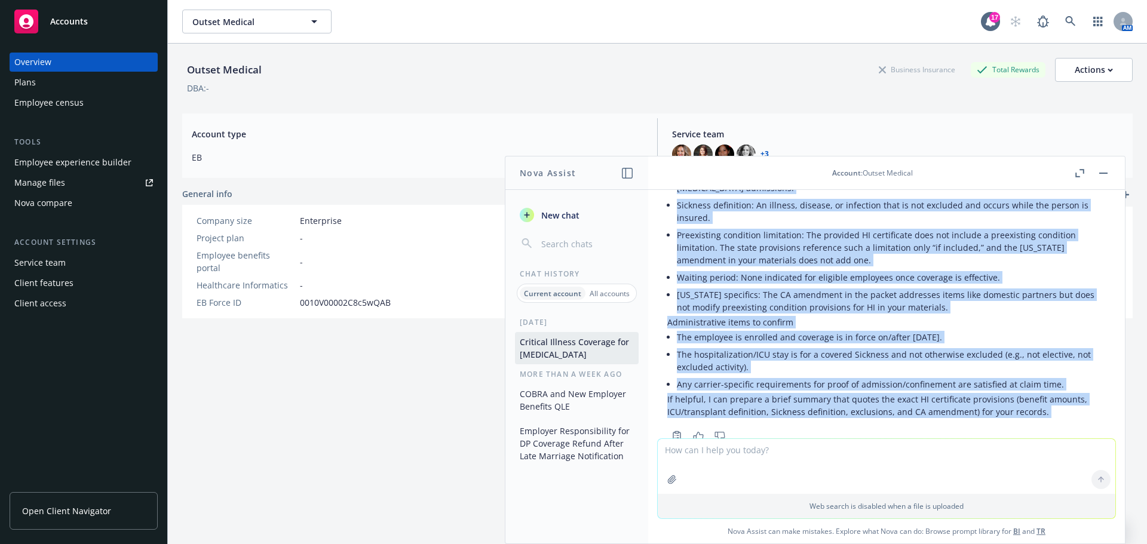
drag, startPoint x: 666, startPoint y: 251, endPoint x: 1025, endPoint y: 414, distance: 394.4
click at [1022, 416] on div "pdf Critical Illness Flyer.pdf pdf Critical Illness Highlights (1).pdf pdf 2025…" at bounding box center [886, 314] width 477 height 249
copy div "L ips'd sitame cons adipiscingel seddoe temporinc. Utlabo etdolor mag Aliqua en…"
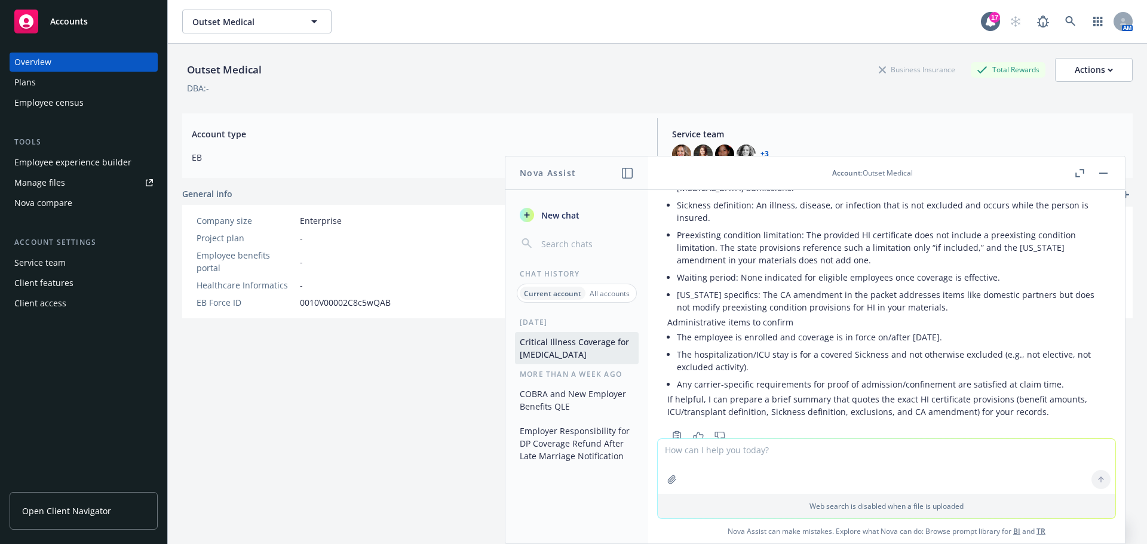
click at [773, 446] on textarea at bounding box center [887, 466] width 458 height 55
type textarea "can you list out the preexisting condition for both the critical illness and ho…"
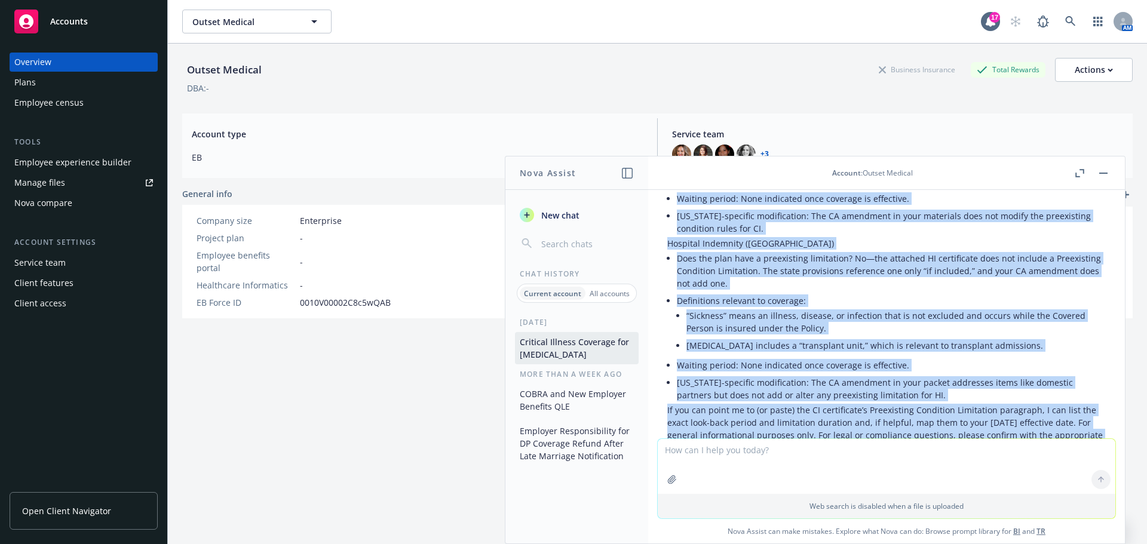
scroll to position [2129, 0]
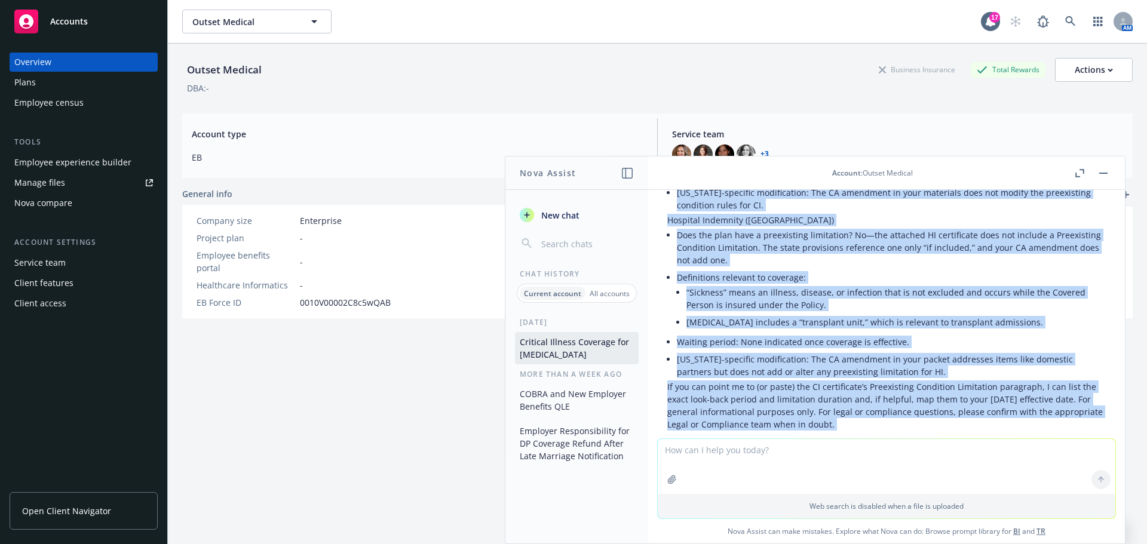
drag, startPoint x: 670, startPoint y: 312, endPoint x: 911, endPoint y: 399, distance: 256.3
click at [911, 399] on div "Below is what the attached certificates say about preexisting condition provisi…" at bounding box center [886, 201] width 439 height 512
copy div "Lorem ip dolo sit ametcons adipiscingel sed doeiu temporincid utlaboree dolorem…"
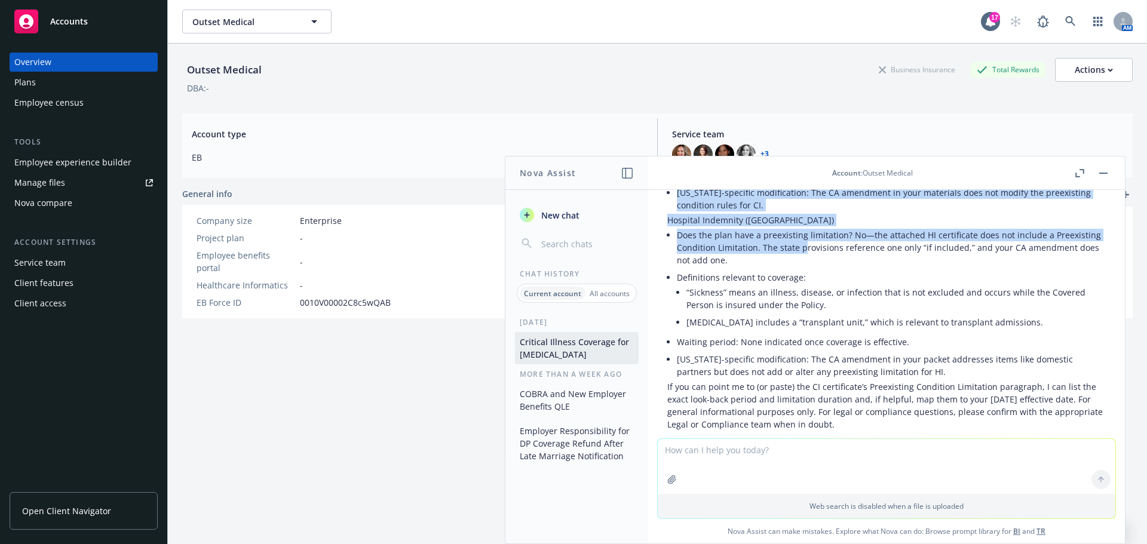
drag, startPoint x: 968, startPoint y: 168, endPoint x: 825, endPoint y: 179, distance: 143.2
click at [802, 197] on div "Account : Outset Medical pdf Critical Illness Flyer.pdf pdf Critical Illness Hi…" at bounding box center [886, 350] width 477 height 387
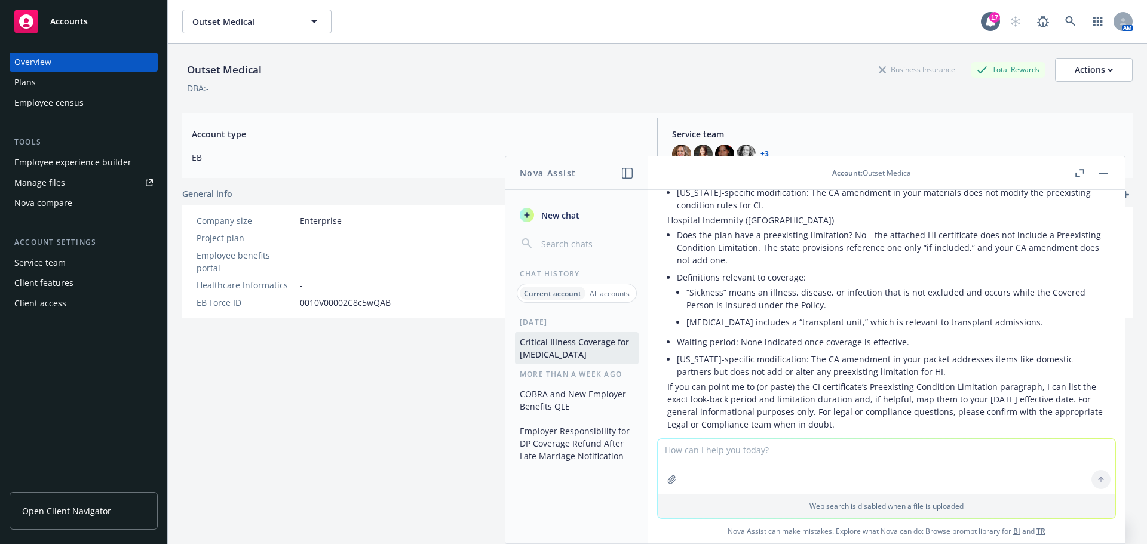
click at [764, 467] on textarea at bounding box center [887, 466] width 458 height 55
type textarea "help draft this information to the client"
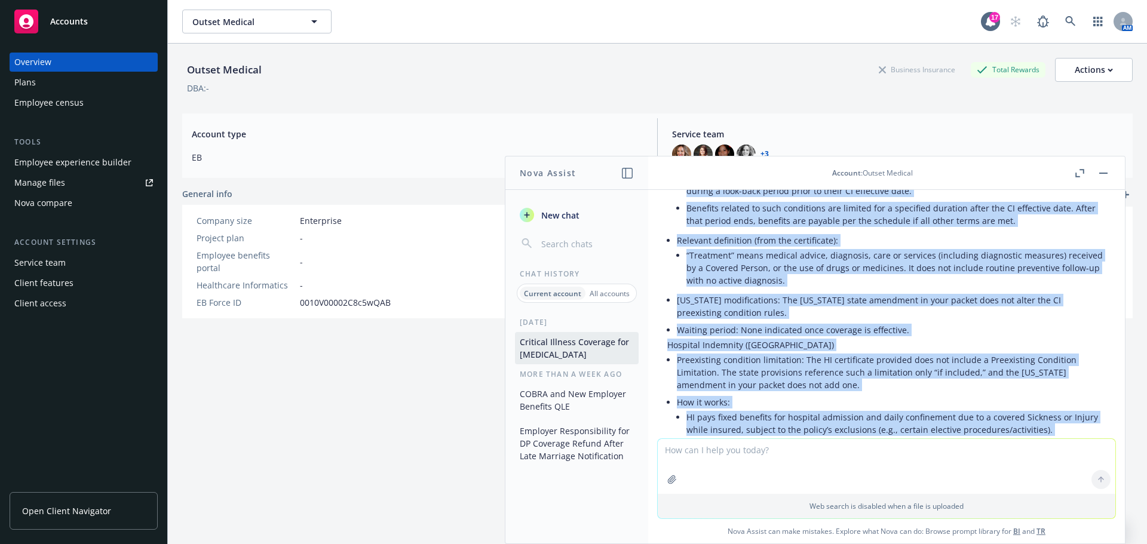
scroll to position [2777, 0]
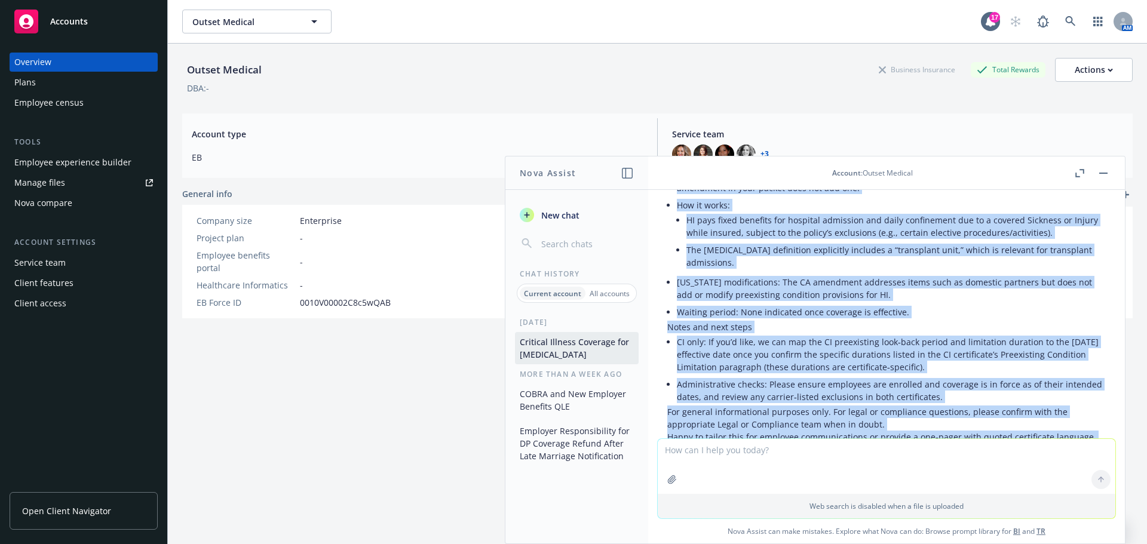
drag, startPoint x: 664, startPoint y: 275, endPoint x: 900, endPoint y: 400, distance: 267.3
click at [900, 400] on div "Subject: Preexisting Condition Provisions – Critical Illness and Hospital Indem…" at bounding box center [887, 164] width 458 height 609
copy div "Lor ipsu dolorsi, ametc ad e seddoei te inc utlaboreetd magnaaliq enimadmini ve…"
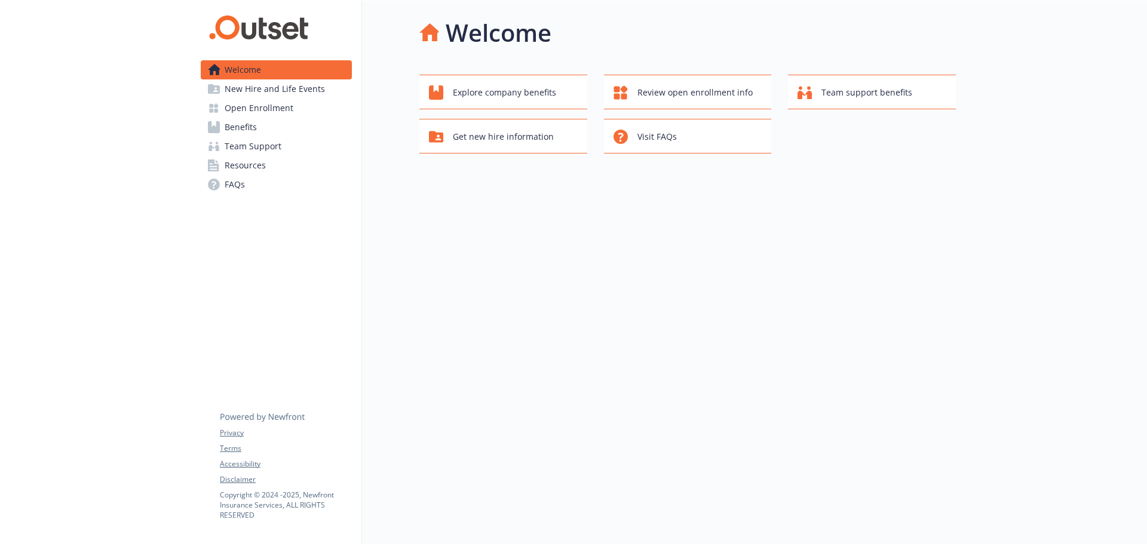
click at [273, 84] on span "New Hire and Life Events" at bounding box center [275, 88] width 100 height 19
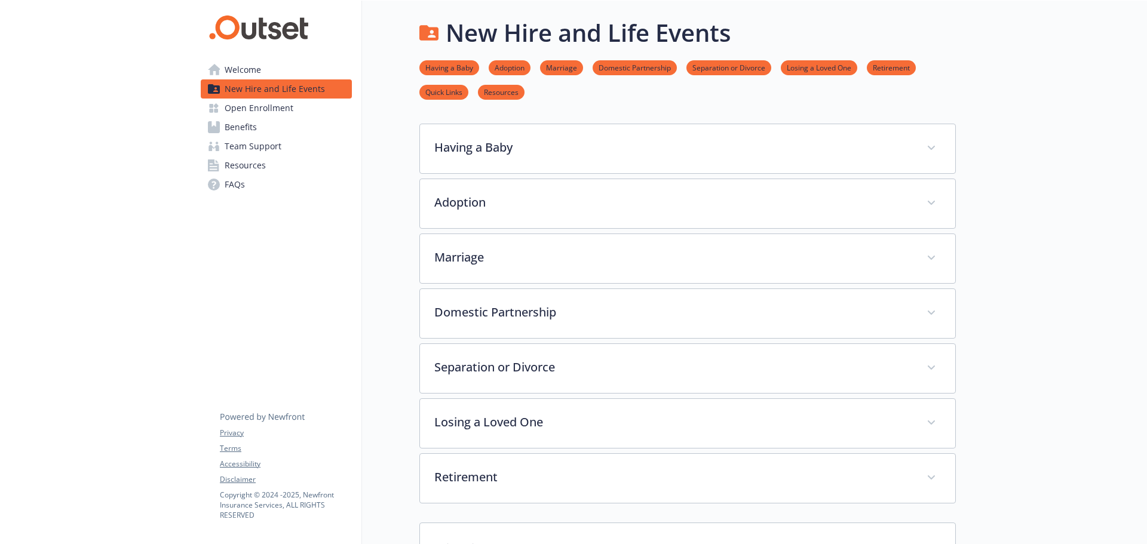
click at [279, 105] on span "Open Enrollment" at bounding box center [259, 108] width 69 height 19
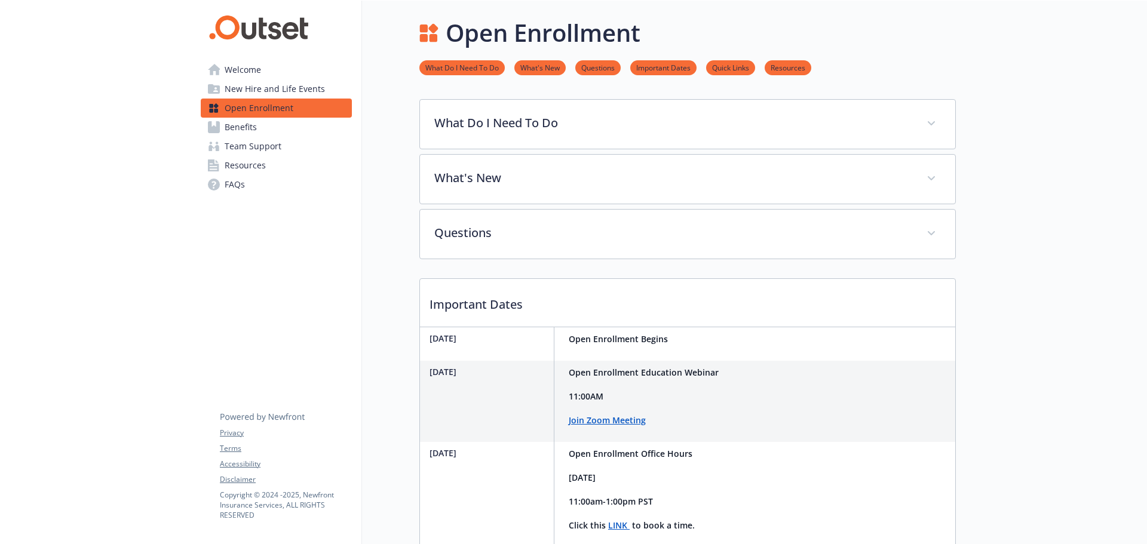
click at [261, 131] on link "Benefits" at bounding box center [276, 127] width 151 height 19
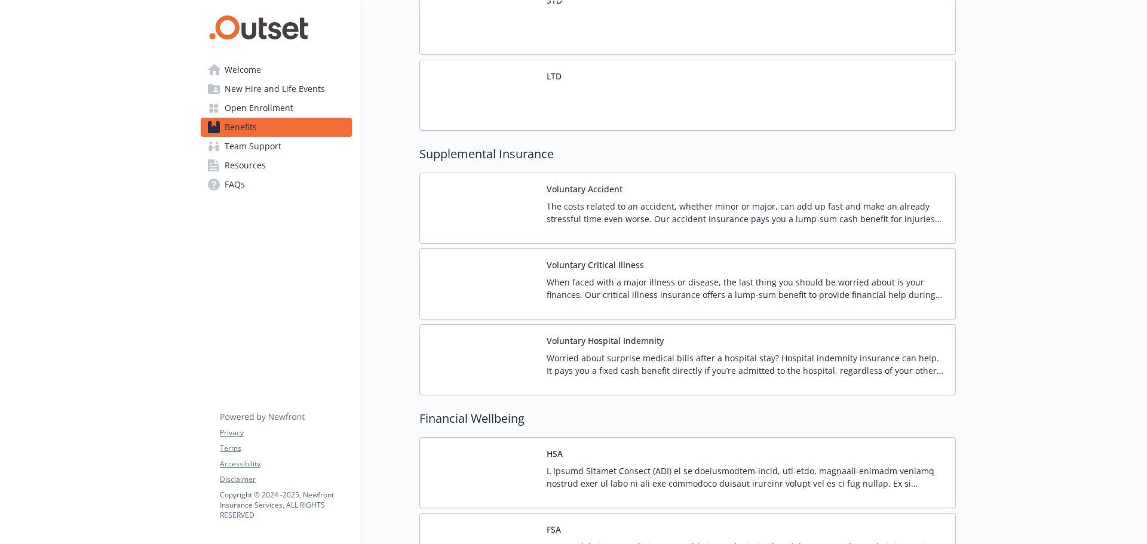
scroll to position [1300, 0]
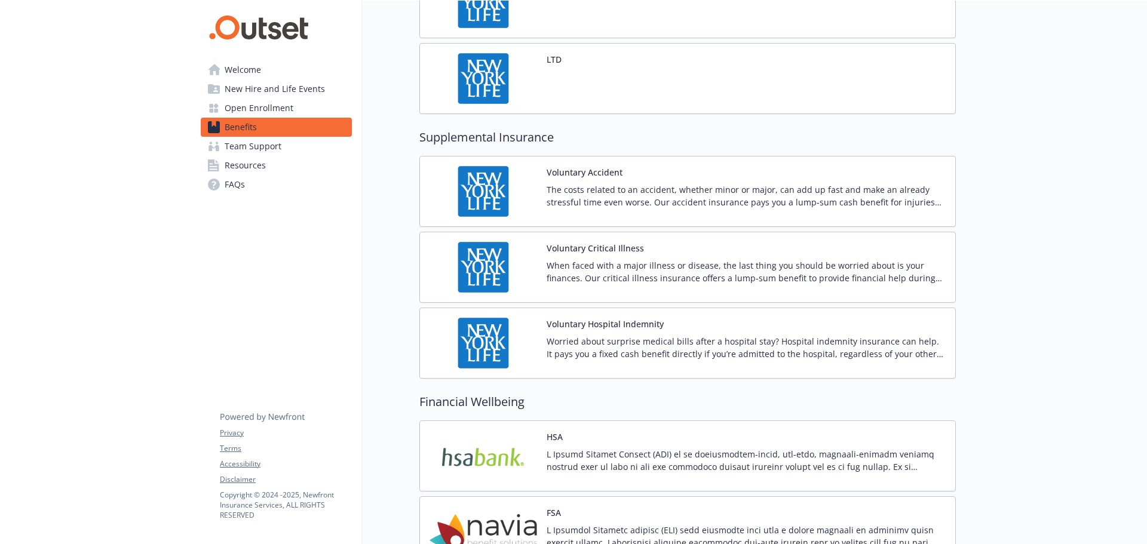
click at [642, 327] on button "Voluntary Hospital Indemnity" at bounding box center [605, 324] width 117 height 13
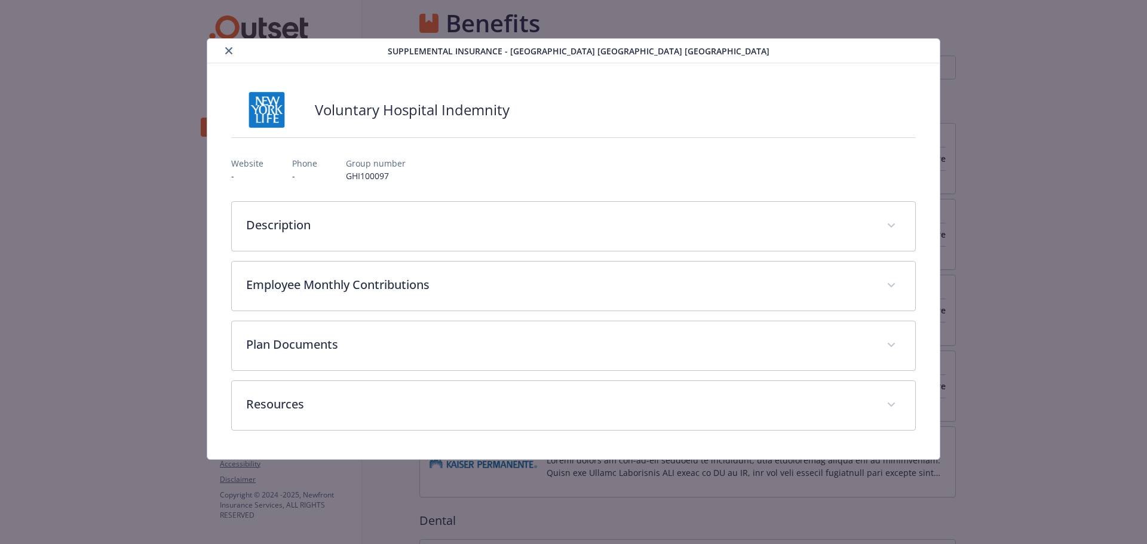
scroll to position [1300, 0]
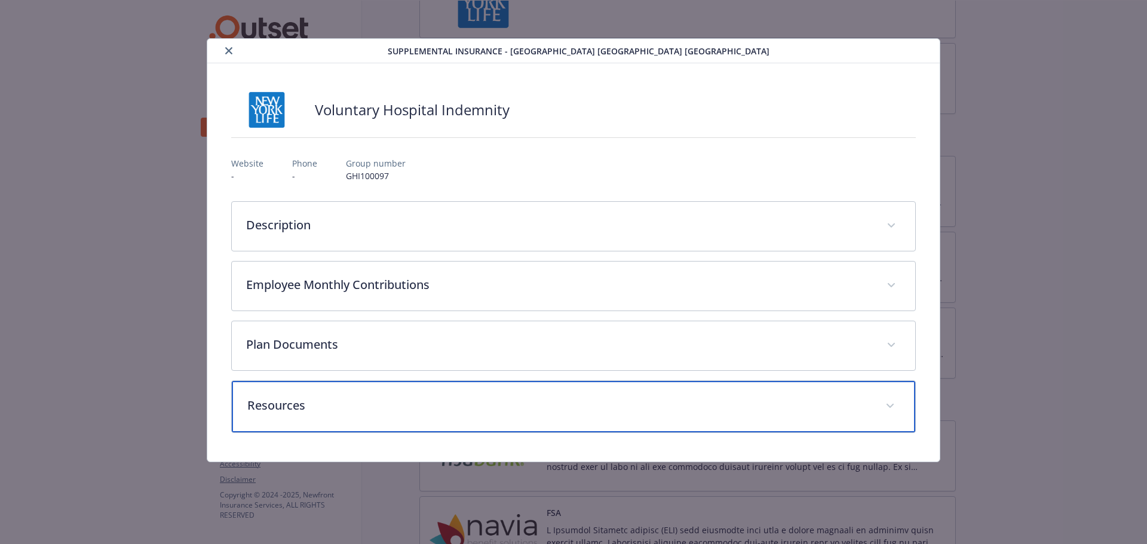
click at [374, 387] on div "Resources" at bounding box center [574, 406] width 684 height 51
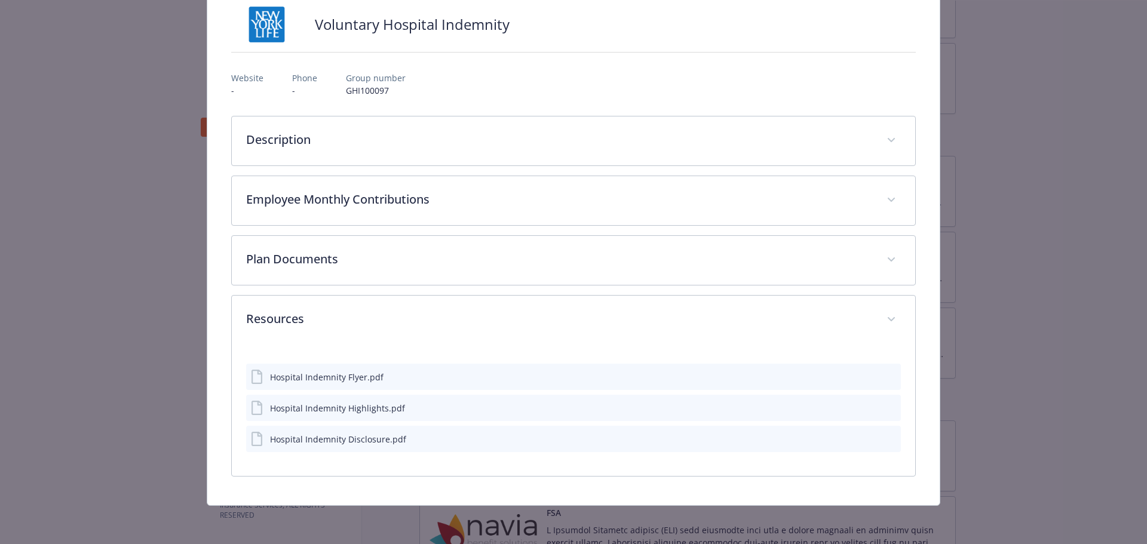
scroll to position [85, 0]
click at [867, 374] on icon "download file" at bounding box center [870, 377] width 10 height 10
click at [866, 405] on icon "download file" at bounding box center [870, 408] width 10 height 10
click at [865, 437] on icon "download file" at bounding box center [870, 439] width 10 height 10
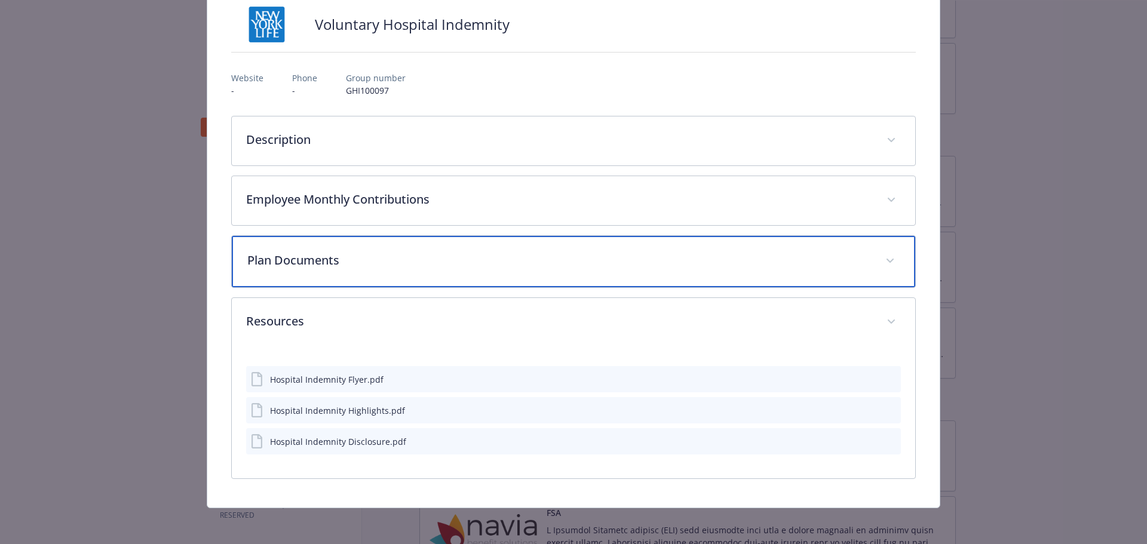
click at [849, 257] on p "Plan Documents" at bounding box center [559, 261] width 624 height 18
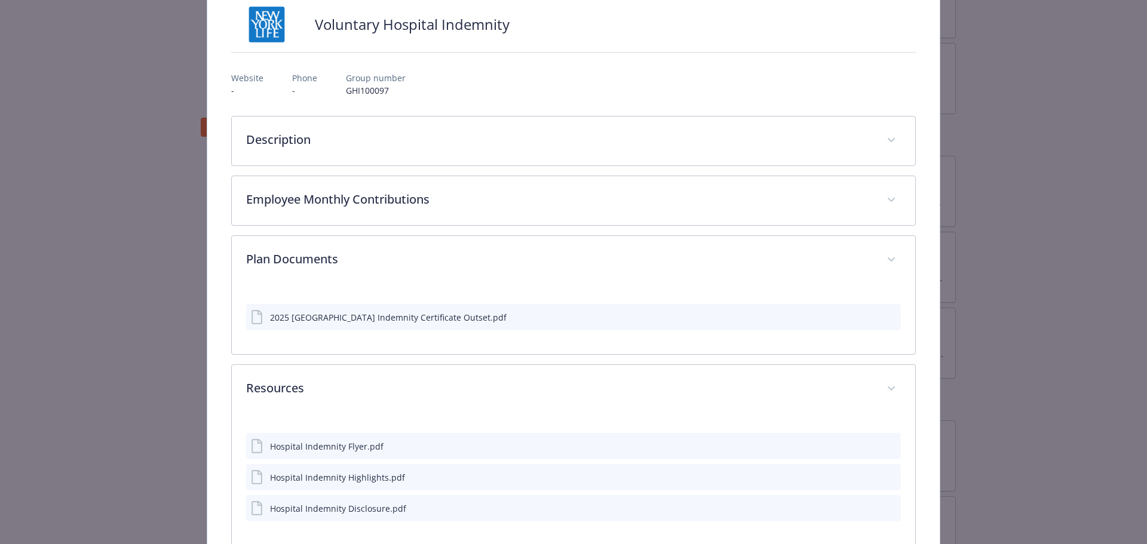
click at [865, 318] on icon "download file" at bounding box center [870, 317] width 10 height 10
